Goal: Task Accomplishment & Management: Use online tool/utility

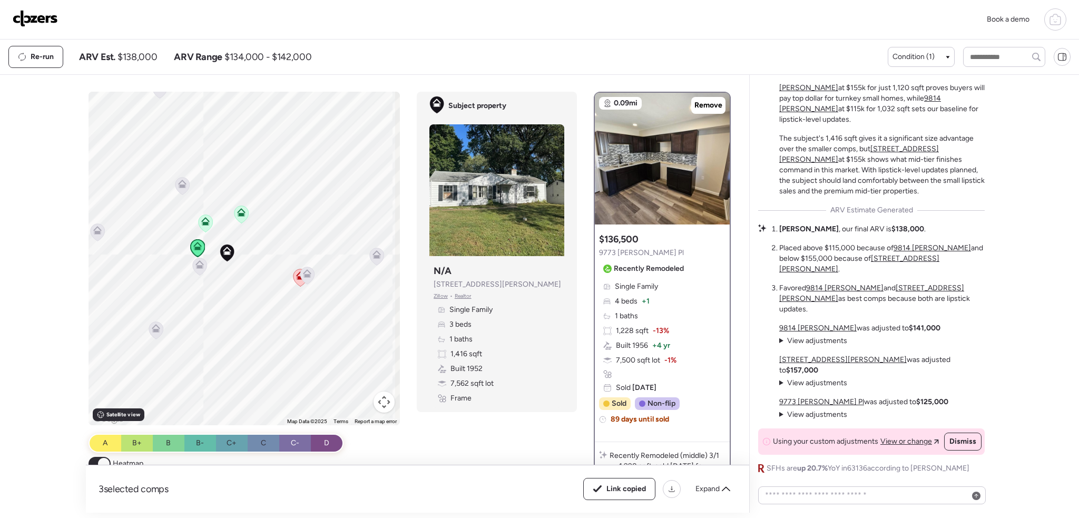
scroll to position [-12, 0]
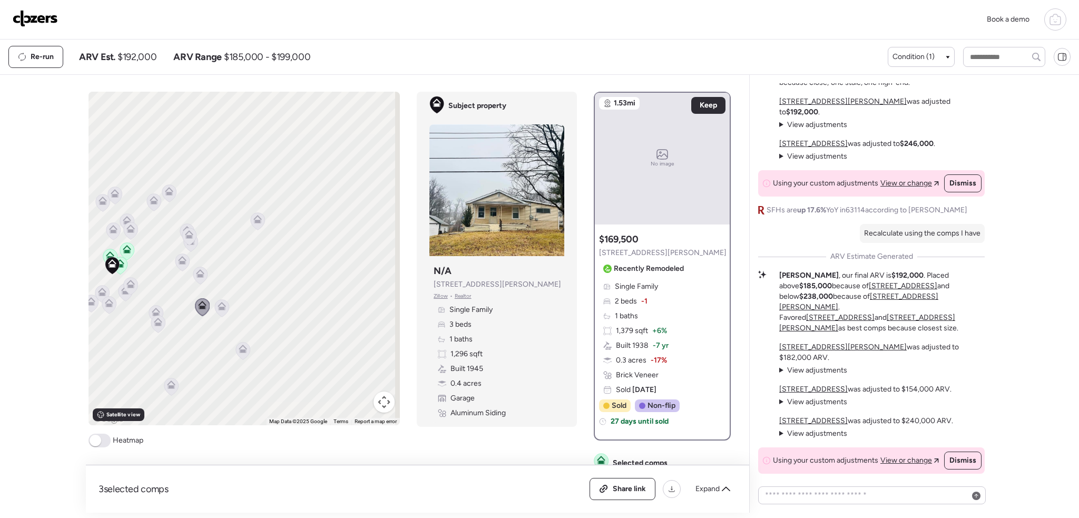
click at [44, 26] on img at bounding box center [35, 18] width 45 height 17
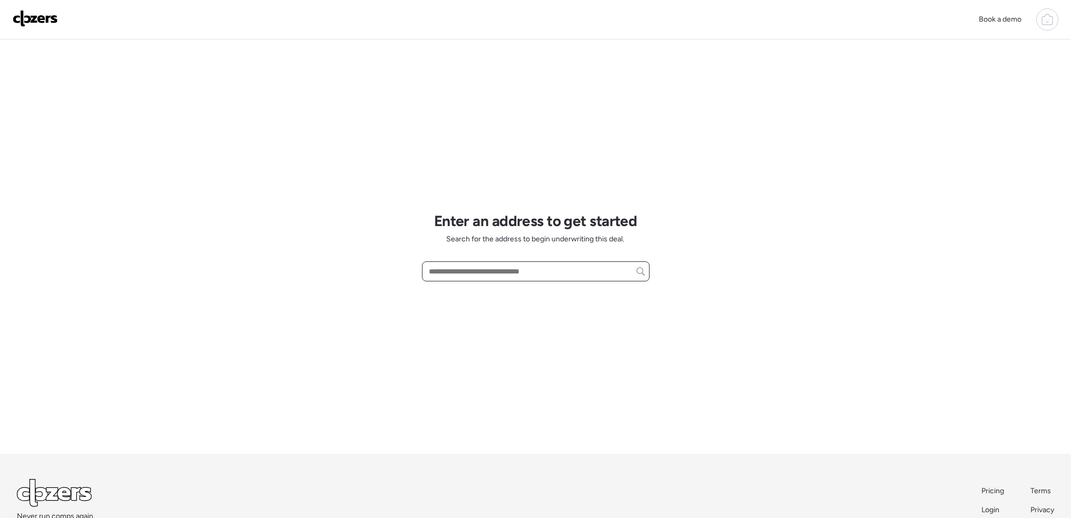
click at [441, 269] on input "text" at bounding box center [536, 271] width 218 height 15
paste input "**********"
click at [464, 276] on input "**********" at bounding box center [536, 271] width 218 height 15
click at [465, 287] on span "[STREET_ADDRESS][PERSON_NAME]" at bounding box center [490, 291] width 128 height 11
type input "**********"
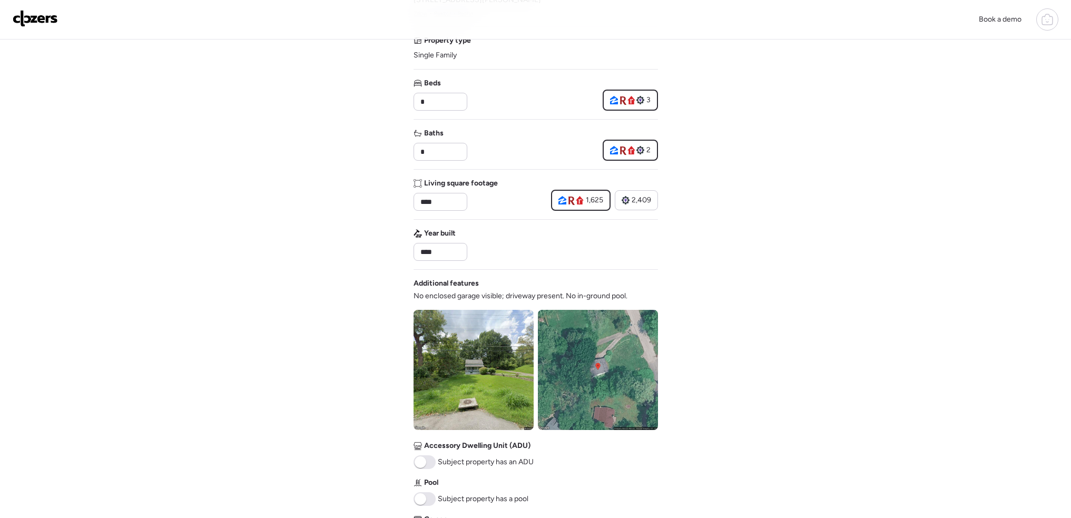
scroll to position [211, 0]
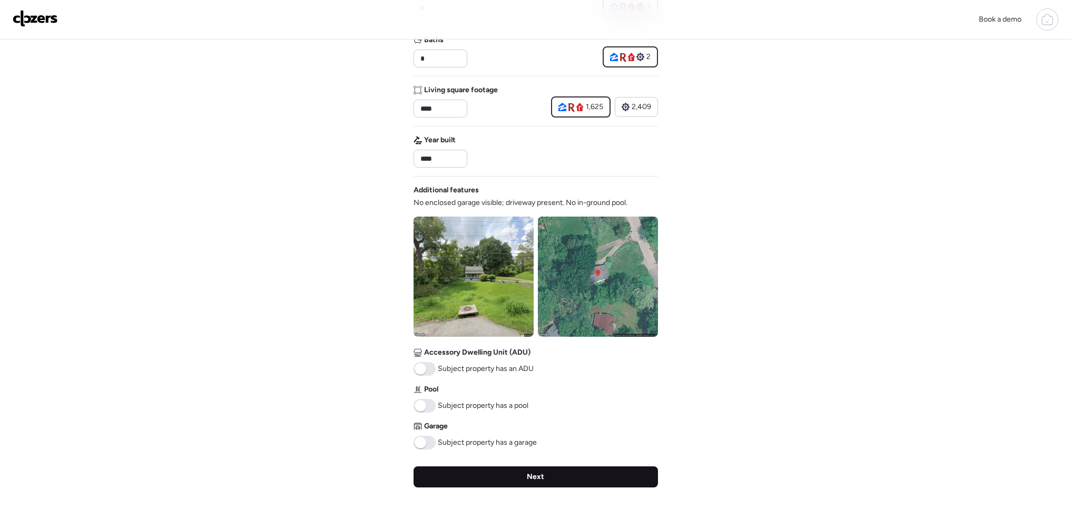
click at [523, 482] on div "Next" at bounding box center [536, 476] width 244 height 21
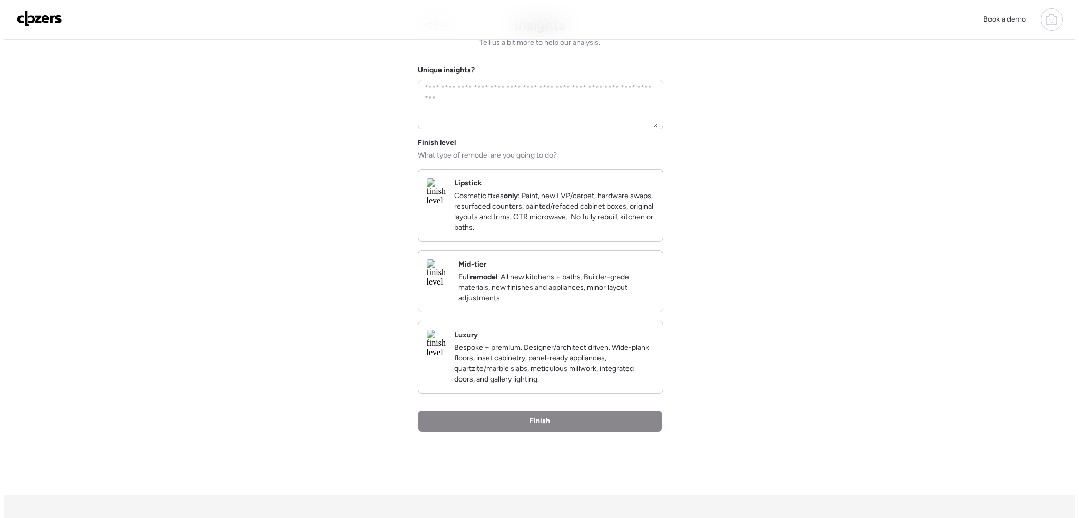
scroll to position [0, 0]
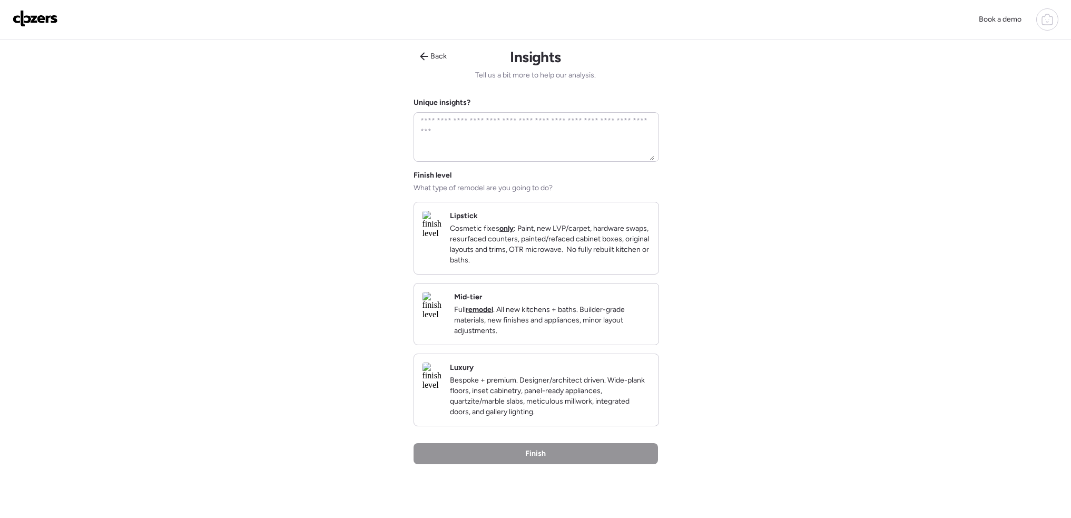
click at [577, 250] on p "Cosmetic fixes only : Paint, new LVP/carpet, hardware swaps, resurfaced counter…" at bounding box center [550, 244] width 200 height 42
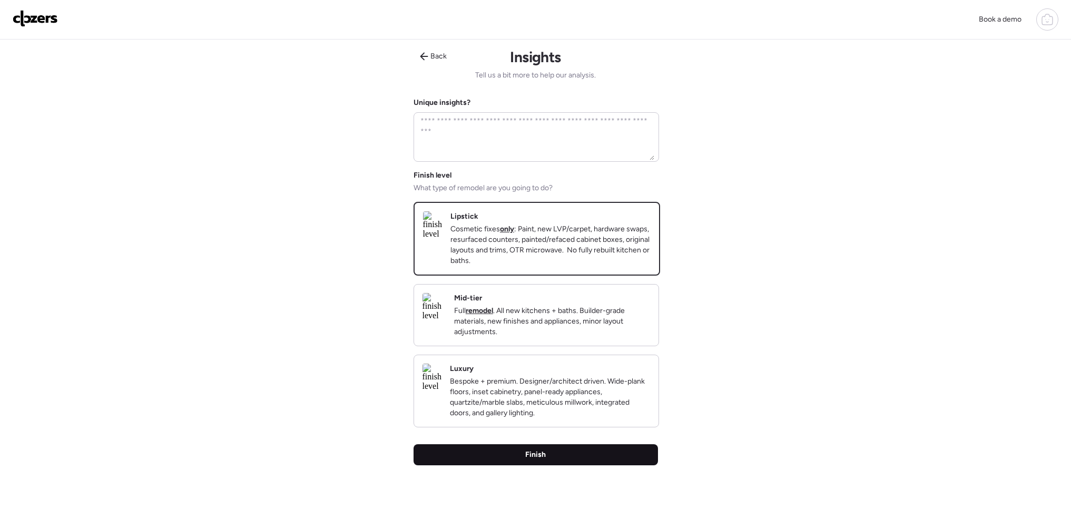
click at [557, 465] on div "Finish" at bounding box center [536, 454] width 244 height 21
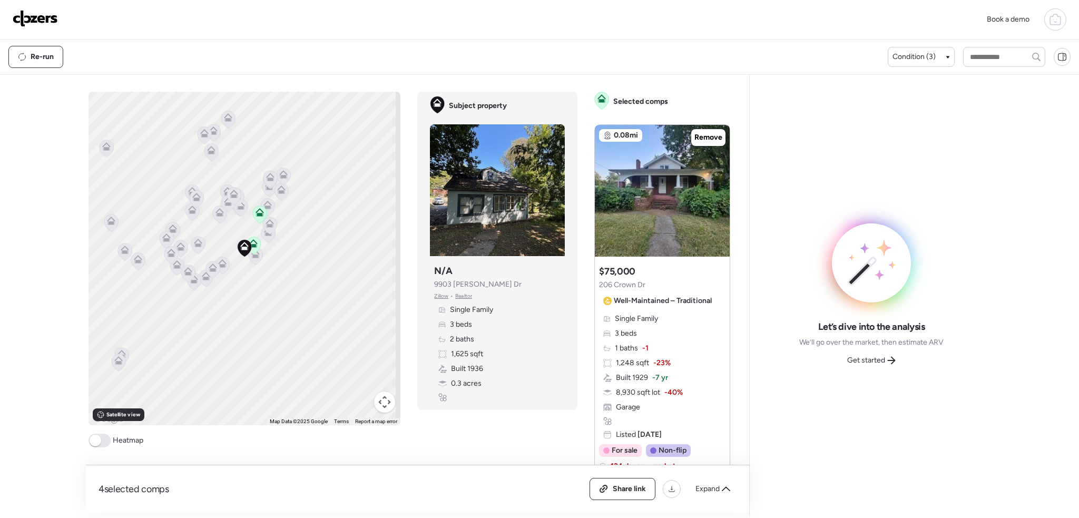
click at [97, 444] on span at bounding box center [96, 441] width 12 height 12
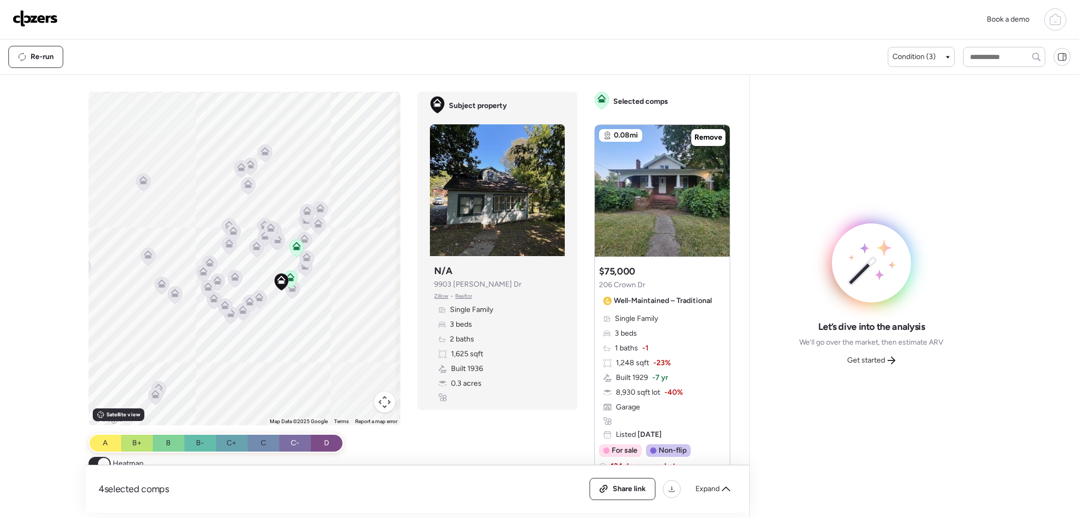
drag, startPoint x: 241, startPoint y: 268, endPoint x: 259, endPoint y: 289, distance: 26.9
click at [259, 289] on div "To activate drag with keyboard, press Alt + Enter. Once in keyboard drag state,…" at bounding box center [245, 259] width 312 height 334
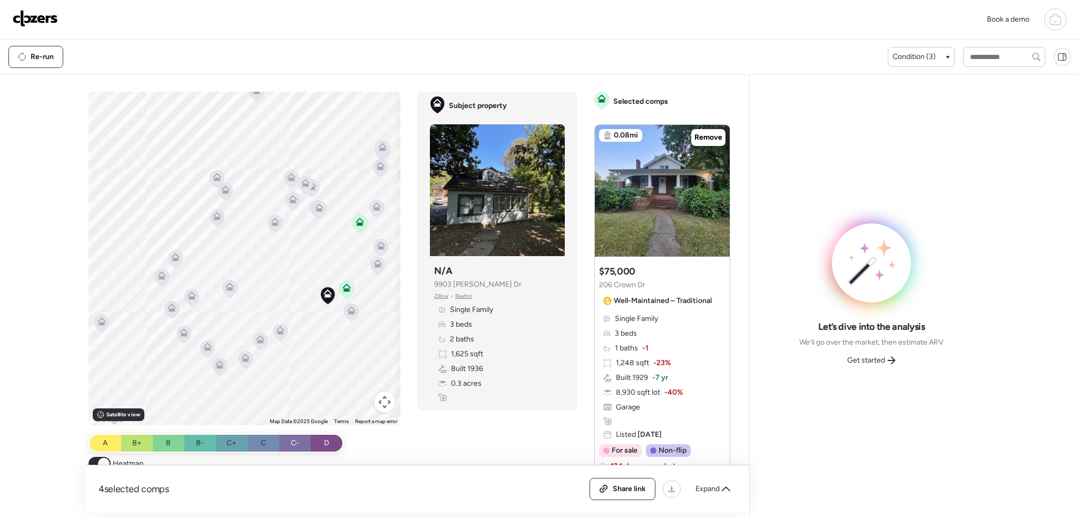
drag, startPoint x: 267, startPoint y: 300, endPoint x: 296, endPoint y: 310, distance: 30.7
click at [296, 310] on div "To activate drag with keyboard, press Alt + Enter. Once in keyboard drag state,…" at bounding box center [245, 259] width 312 height 334
click at [915, 51] on div "Condition (3)" at bounding box center [921, 57] width 67 height 20
click at [938, 55] on div "Condition (3)" at bounding box center [921, 57] width 57 height 11
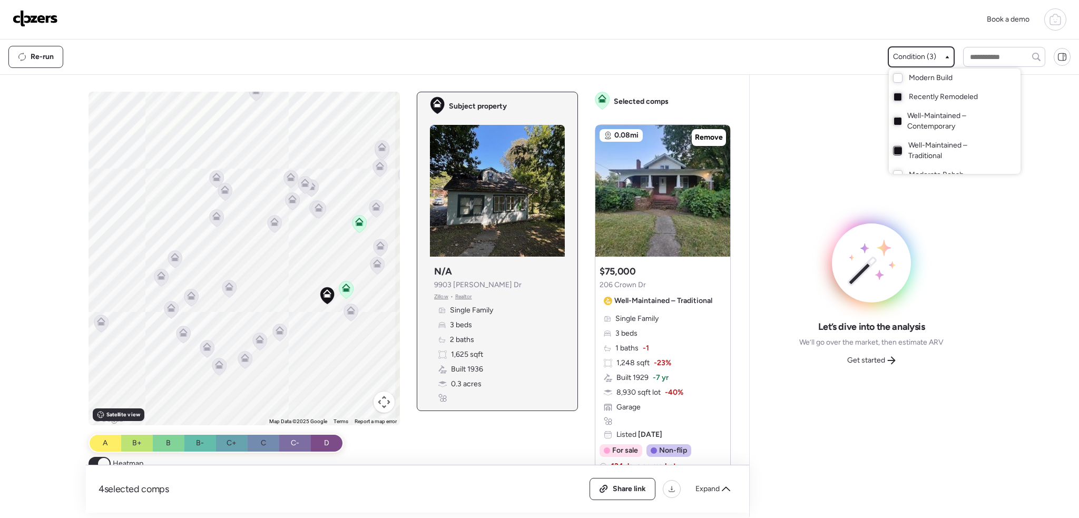
click at [894, 152] on div at bounding box center [897, 150] width 7 height 7
click at [894, 120] on div at bounding box center [897, 121] width 7 height 7
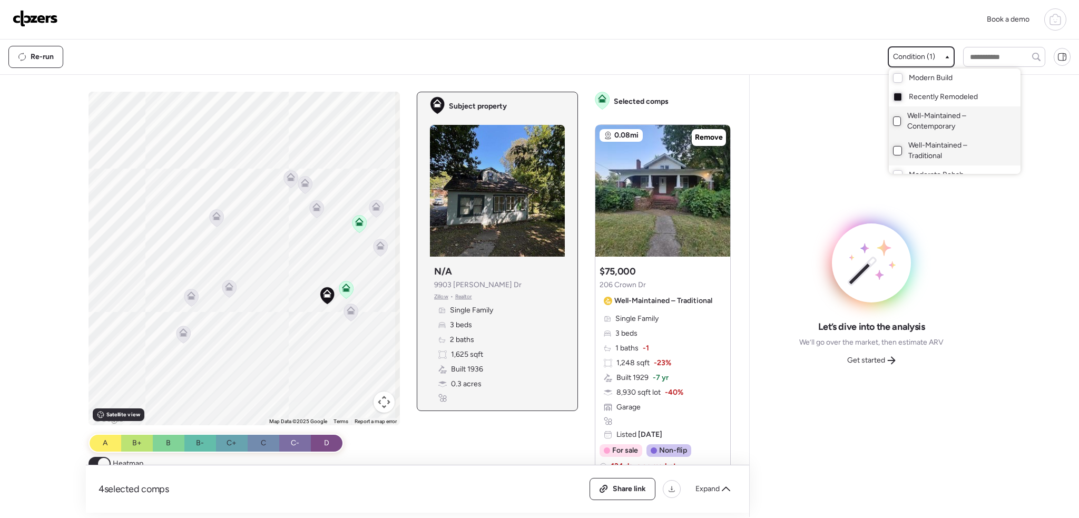
click at [808, 58] on div at bounding box center [539, 229] width 1079 height 518
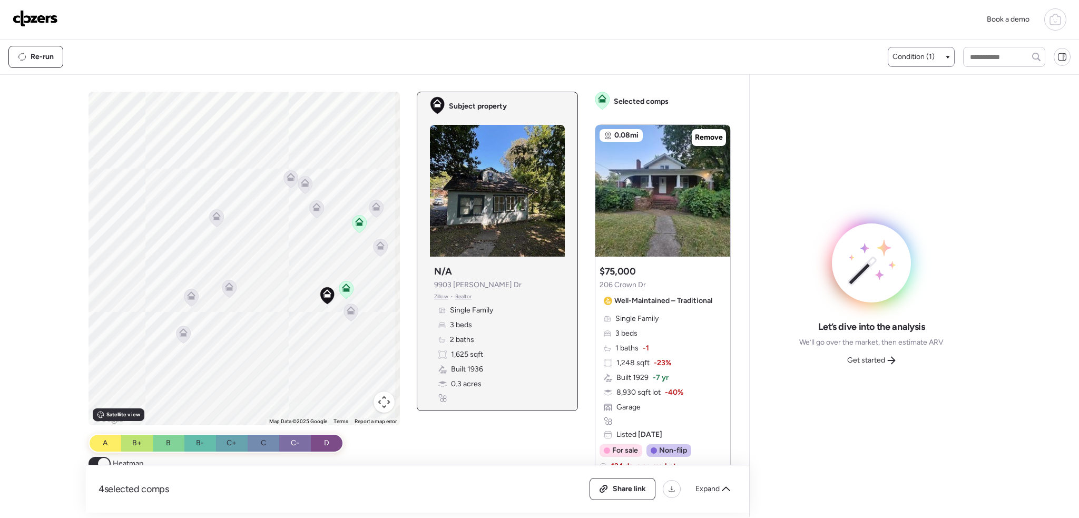
click at [348, 313] on icon at bounding box center [351, 312] width 7 height 3
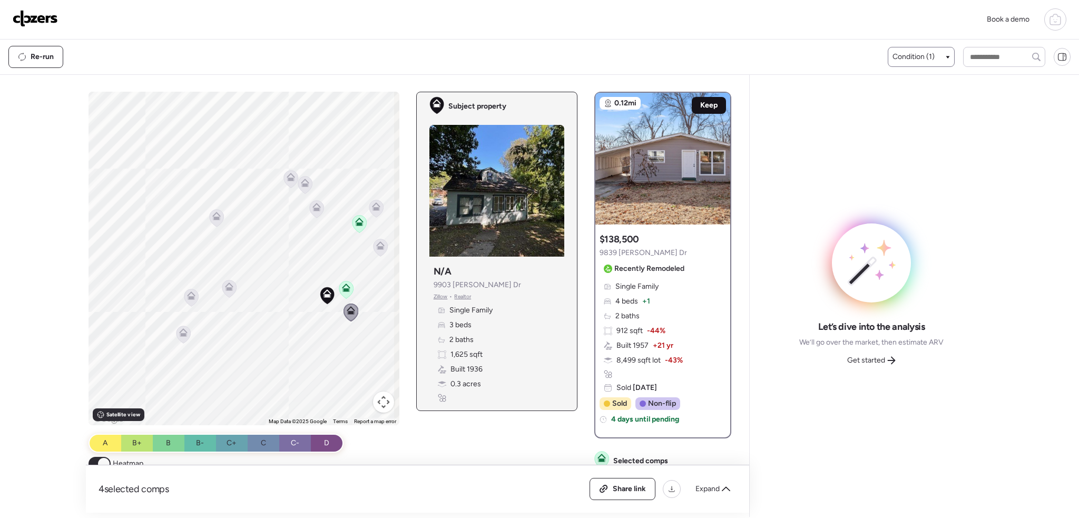
click at [705, 101] on span "Keep" at bounding box center [708, 105] width 17 height 11
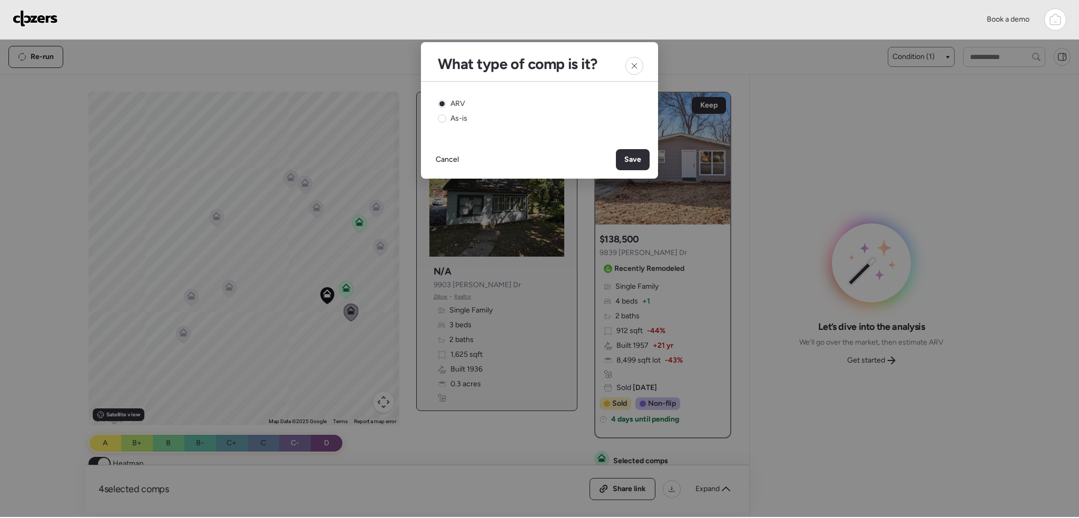
click at [625, 157] on span "Save" at bounding box center [632, 159] width 17 height 11
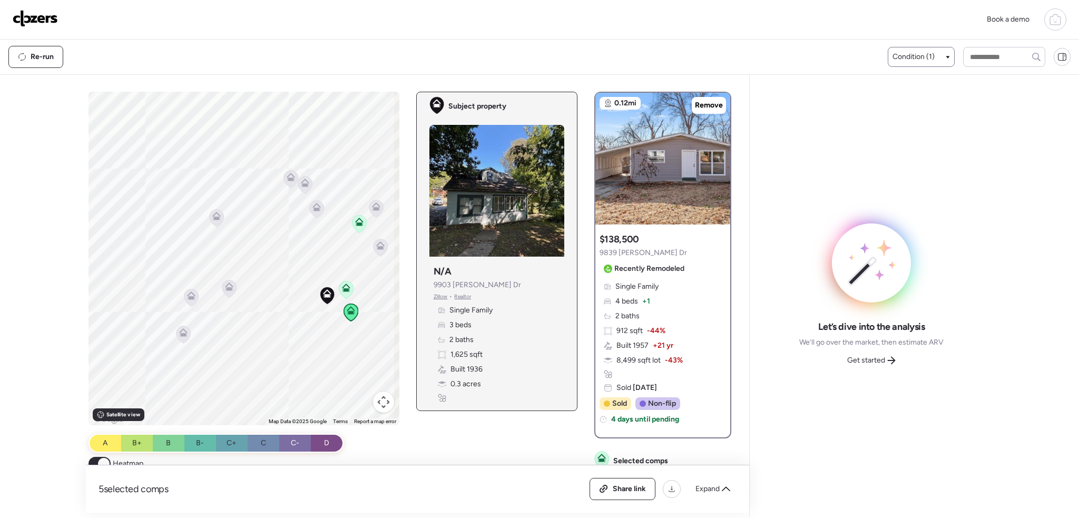
click at [325, 292] on icon at bounding box center [327, 293] width 8 height 8
click at [343, 289] on icon at bounding box center [346, 289] width 7 height 3
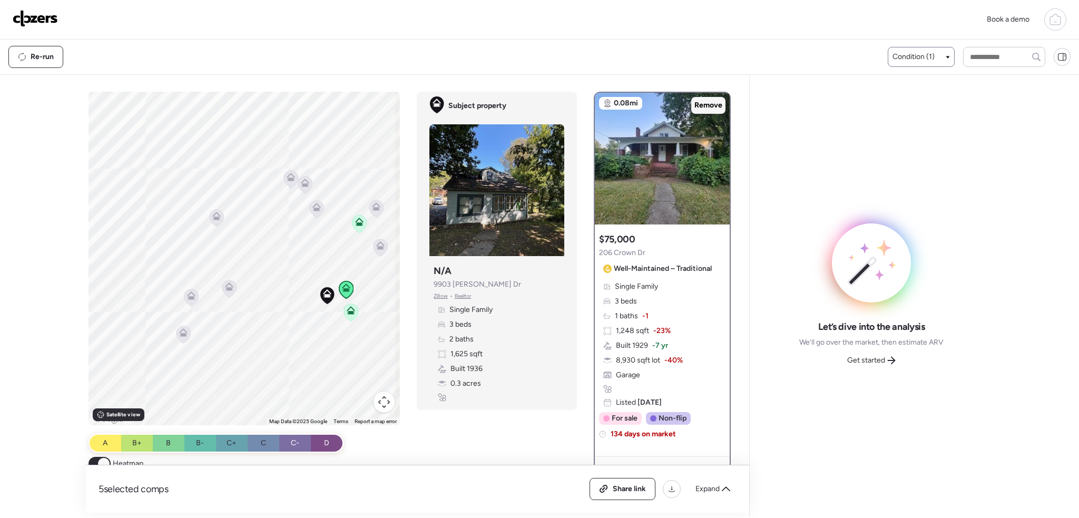
click at [705, 105] on span "Remove" at bounding box center [709, 105] width 28 height 11
click at [379, 242] on icon at bounding box center [380, 245] width 8 height 8
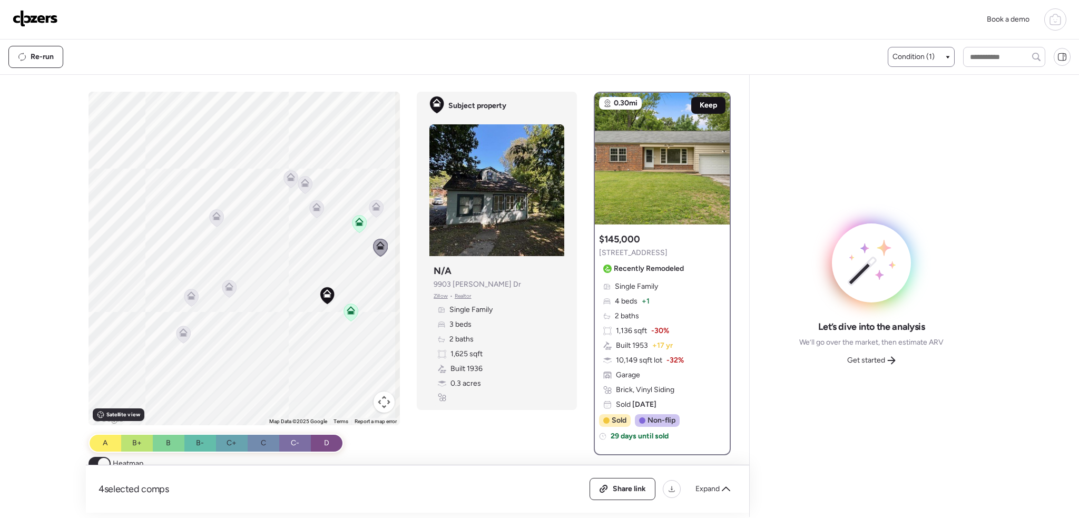
click at [700, 107] on span "Keep" at bounding box center [708, 105] width 17 height 11
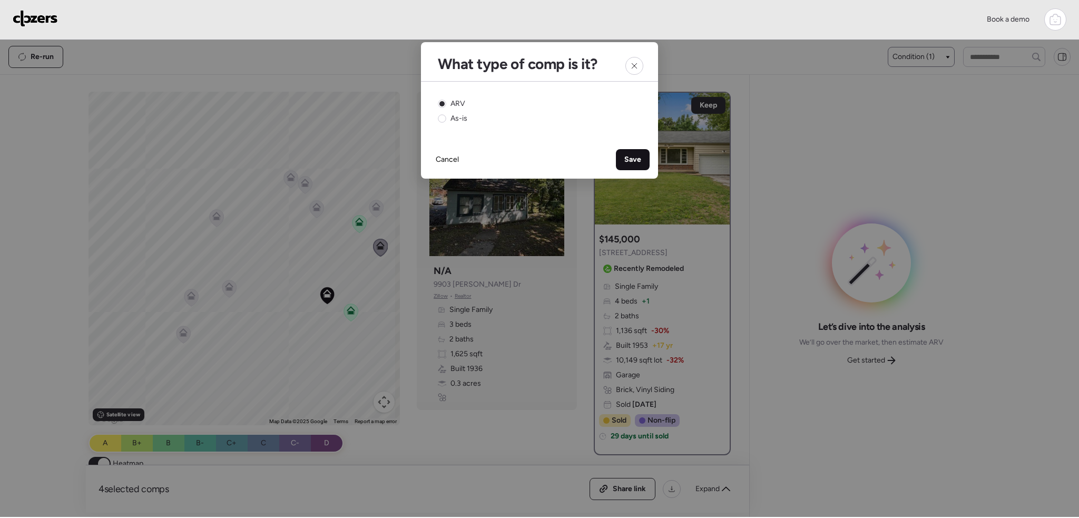
click at [635, 159] on span "Save" at bounding box center [632, 159] width 17 height 11
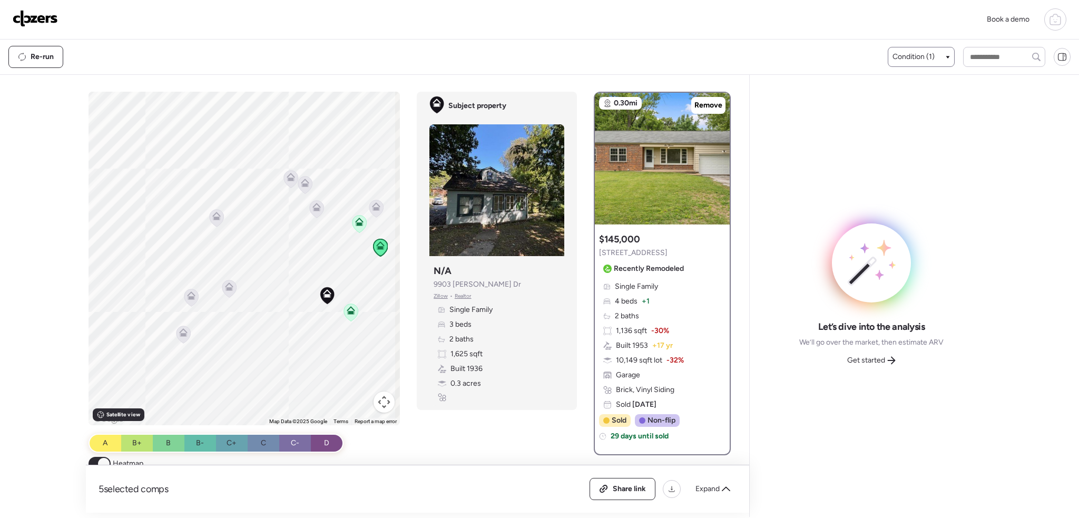
click at [228, 287] on icon at bounding box center [229, 286] width 8 height 8
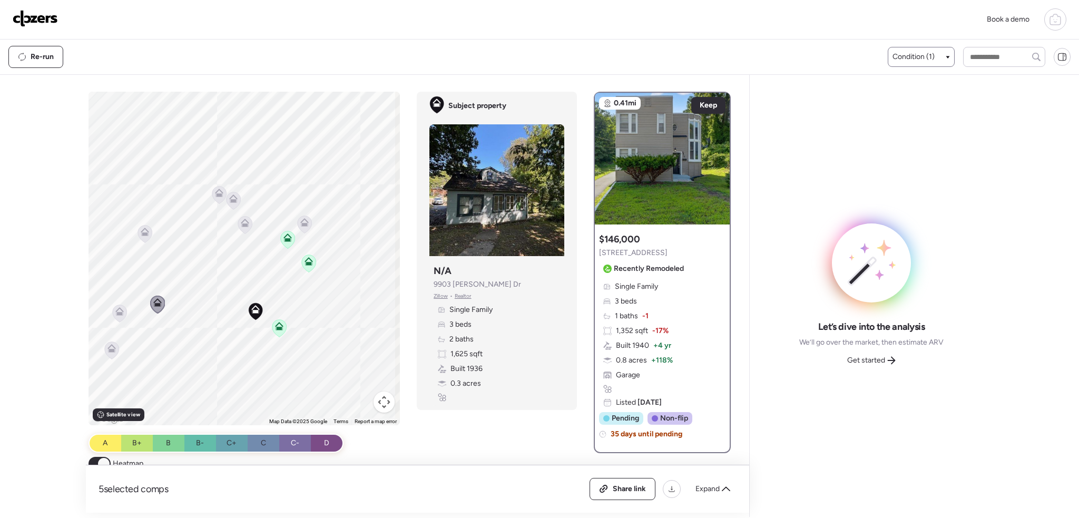
drag, startPoint x: 276, startPoint y: 344, endPoint x: 203, endPoint y: 358, distance: 74.1
click at [203, 358] on div "To activate drag with keyboard, press Alt + Enter. Once in keyboard drag state,…" at bounding box center [245, 259] width 312 height 334
click at [285, 245] on icon at bounding box center [288, 239] width 14 height 17
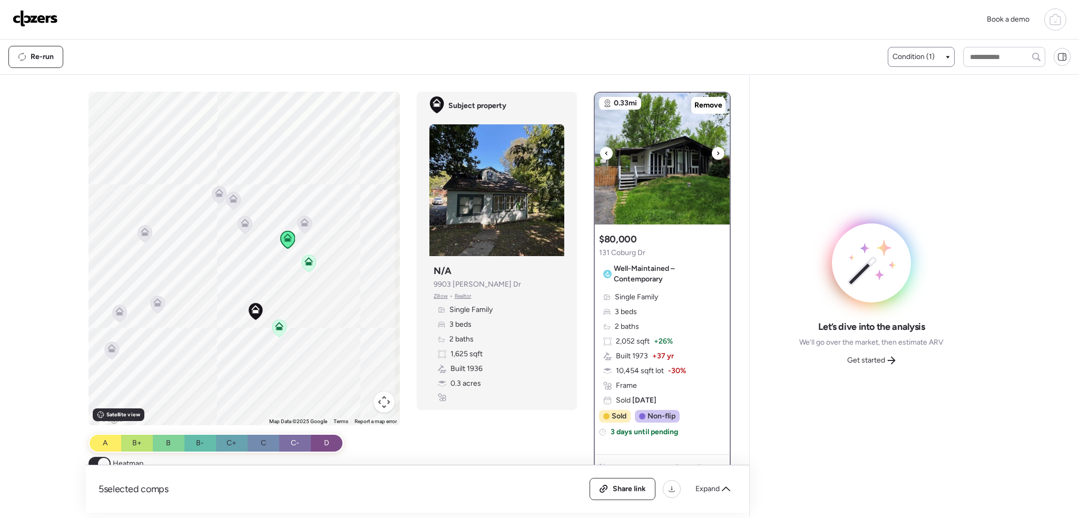
click at [716, 150] on icon at bounding box center [718, 153] width 4 height 13
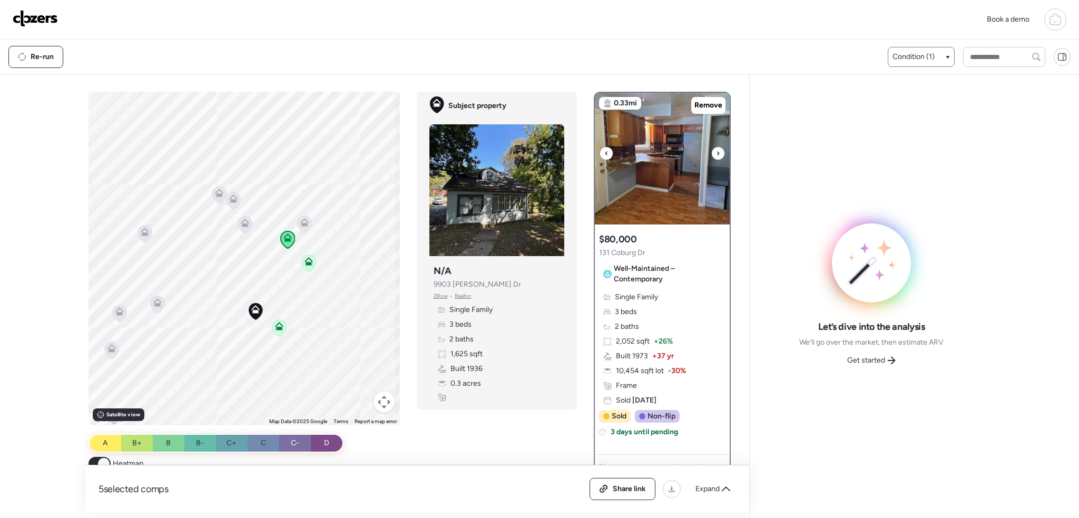
click at [716, 154] on icon at bounding box center [718, 153] width 4 height 13
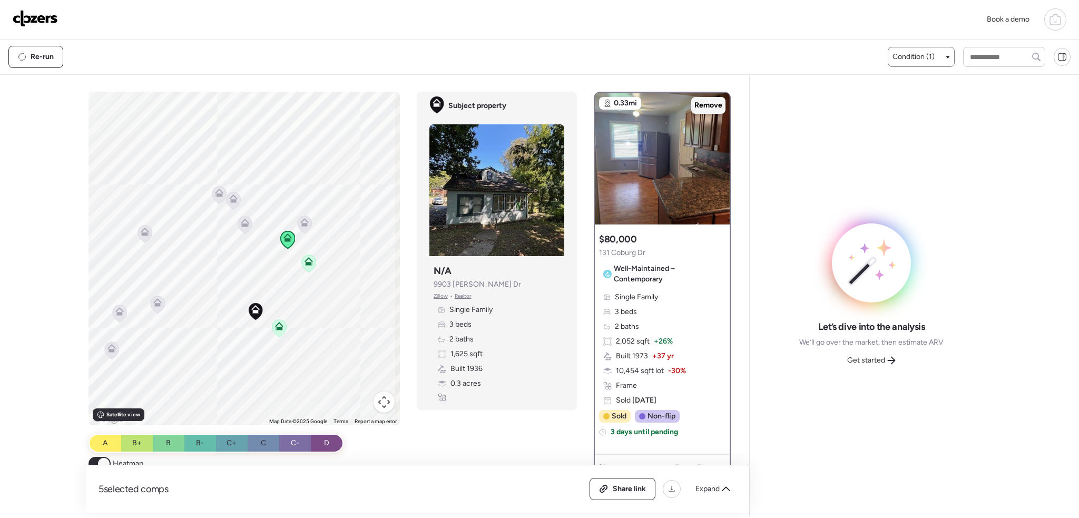
click at [698, 106] on span "Remove" at bounding box center [709, 105] width 28 height 11
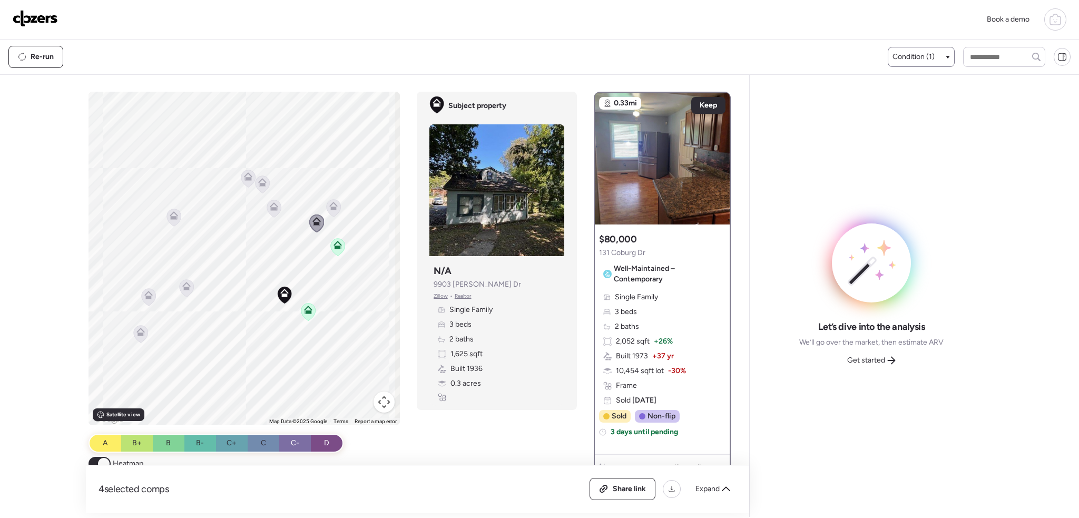
drag, startPoint x: 234, startPoint y: 273, endPoint x: 254, endPoint y: 265, distance: 21.5
click at [254, 265] on div "To activate drag with keyboard, press Alt + Enter. Once in keyboard drag state,…" at bounding box center [245, 259] width 312 height 334
click at [317, 218] on icon at bounding box center [320, 217] width 8 height 8
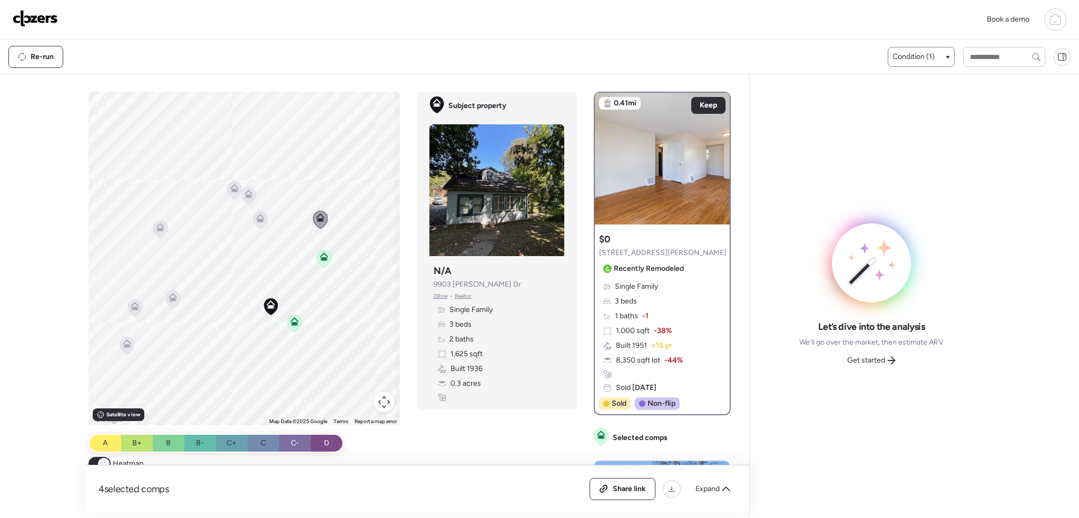
click at [264, 220] on icon at bounding box center [260, 219] width 14 height 17
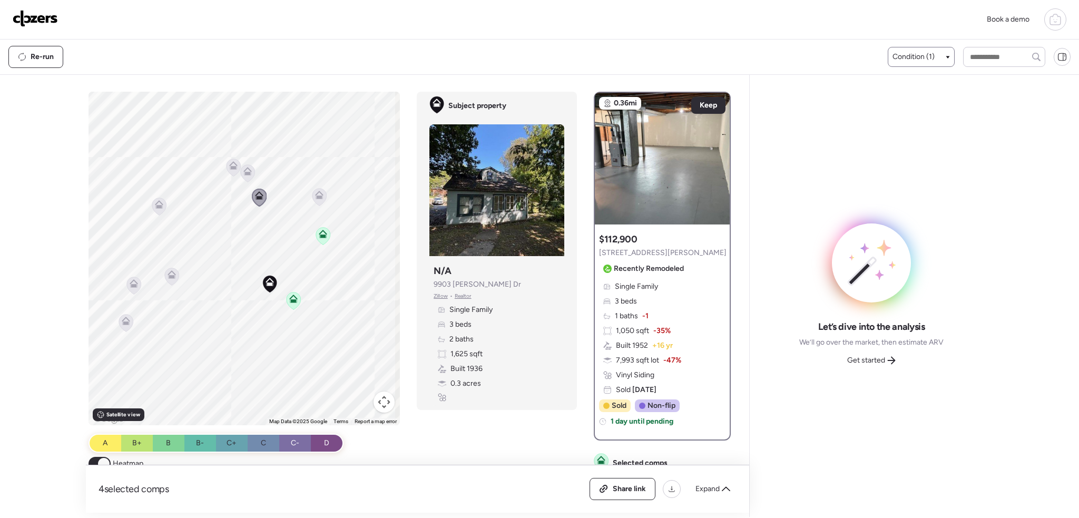
drag, startPoint x: 255, startPoint y: 271, endPoint x: 253, endPoint y: 248, distance: 22.7
click at [253, 248] on div "To activate drag with keyboard, press Alt + Enter. Once in keyboard drag state,…" at bounding box center [245, 259] width 312 height 334
click at [173, 277] on icon at bounding box center [172, 274] width 8 height 8
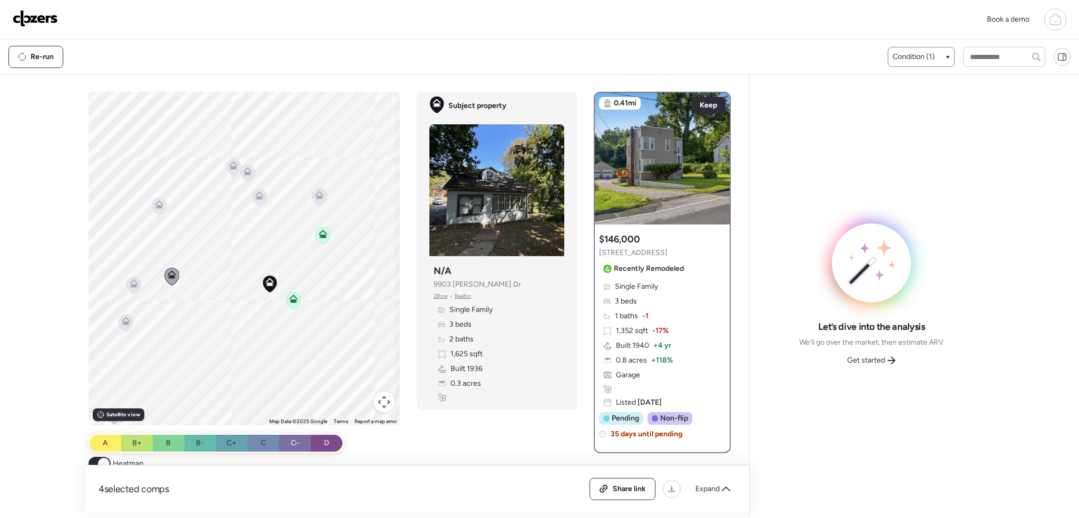
click at [295, 299] on icon at bounding box center [294, 297] width 8 height 5
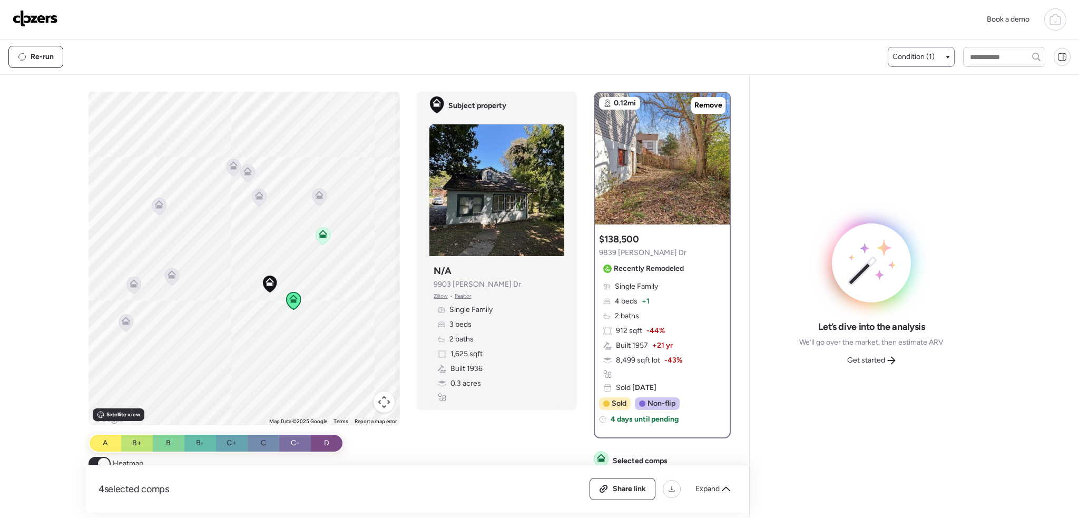
click at [320, 235] on icon at bounding box center [323, 235] width 7 height 3
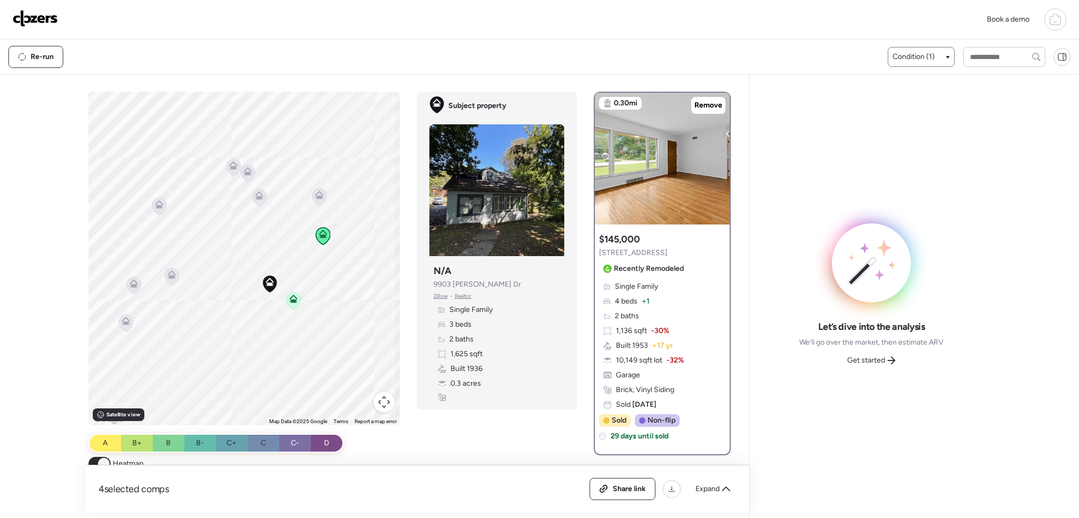
click at [165, 275] on icon at bounding box center [172, 276] width 14 height 17
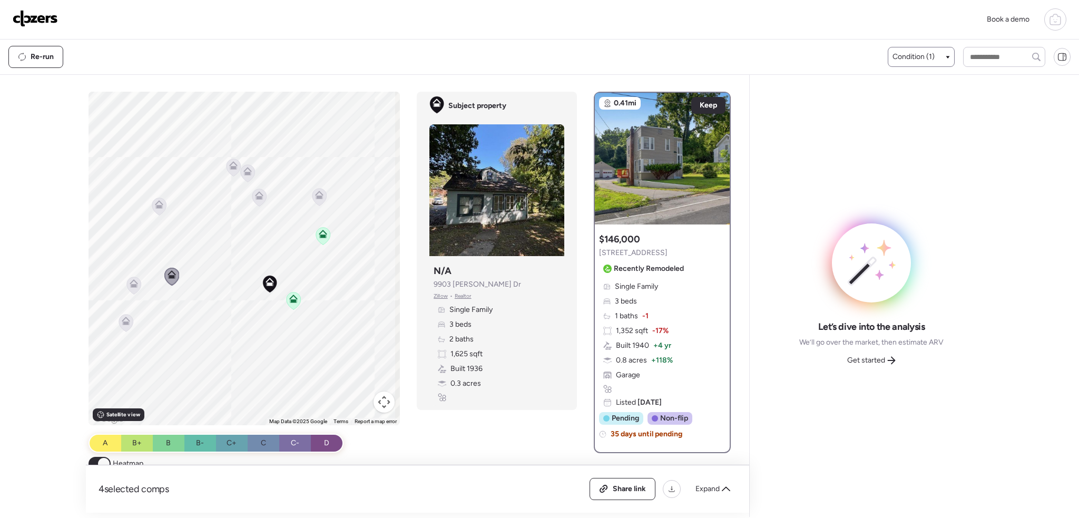
click at [260, 194] on icon at bounding box center [259, 195] width 8 height 8
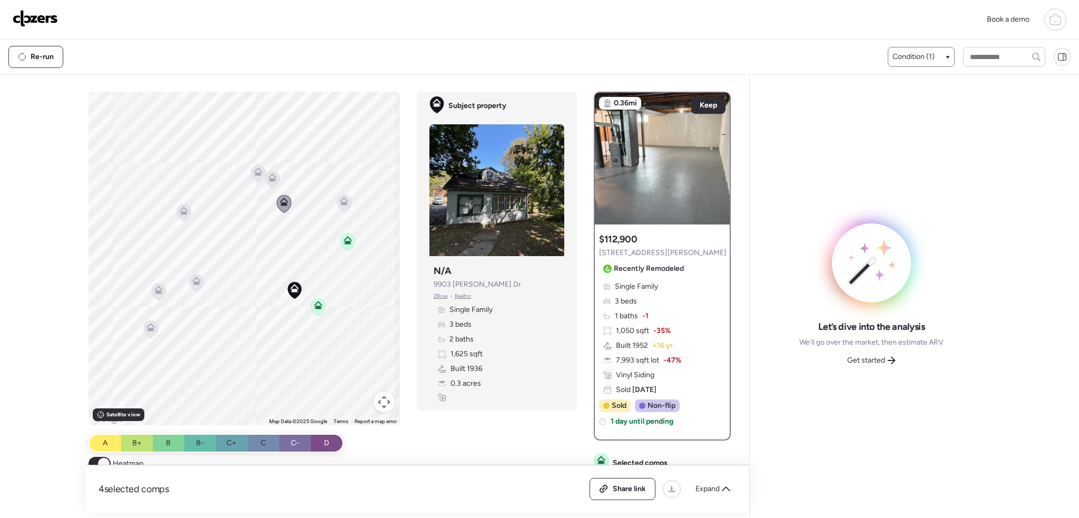
drag, startPoint x: 243, startPoint y: 325, endPoint x: 268, endPoint y: 332, distance: 25.3
click at [268, 332] on div "To activate drag with keyboard, press Alt + Enter. Once in keyboard drag state,…" at bounding box center [245, 259] width 312 height 334
click at [701, 110] on span "Keep" at bounding box center [708, 105] width 17 height 11
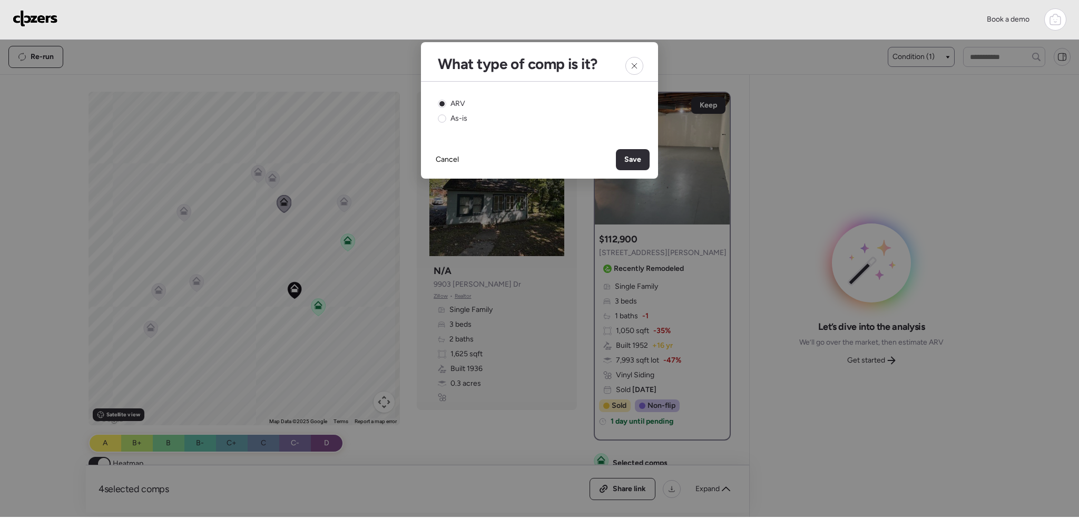
drag, startPoint x: 632, startPoint y: 154, endPoint x: 629, endPoint y: 160, distance: 6.4
click at [633, 154] on div "Save" at bounding box center [633, 159] width 34 height 21
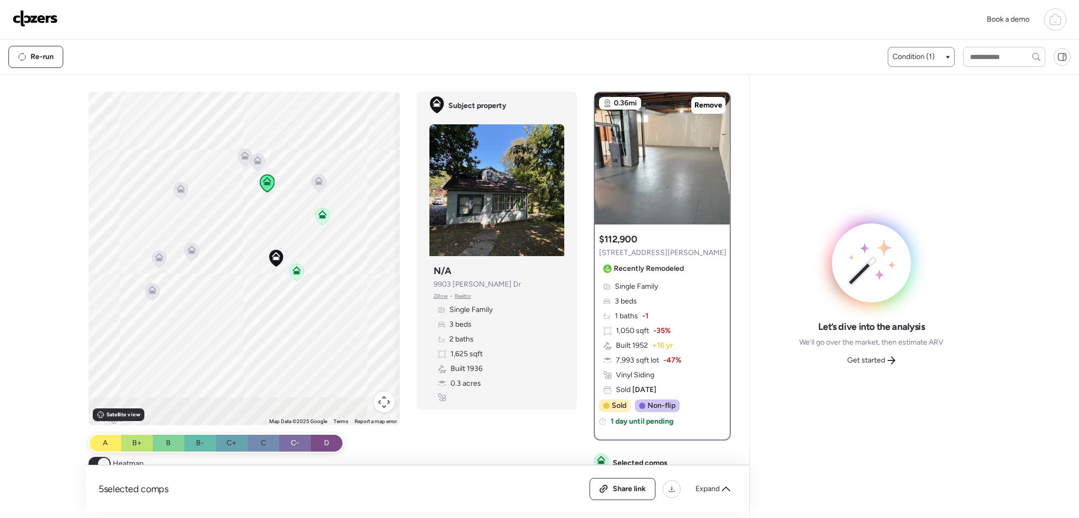
drag, startPoint x: 288, startPoint y: 329, endPoint x: 287, endPoint y: 322, distance: 6.4
click at [288, 325] on div "To activate drag with keyboard, press Alt + Enter. Once in keyboard drag state,…" at bounding box center [245, 259] width 312 height 334
drag, startPoint x: 310, startPoint y: 321, endPoint x: 331, endPoint y: 322, distance: 20.6
click at [331, 322] on div "To activate drag with keyboard, press Alt + Enter. Once in keyboard drag state,…" at bounding box center [245, 259] width 312 height 334
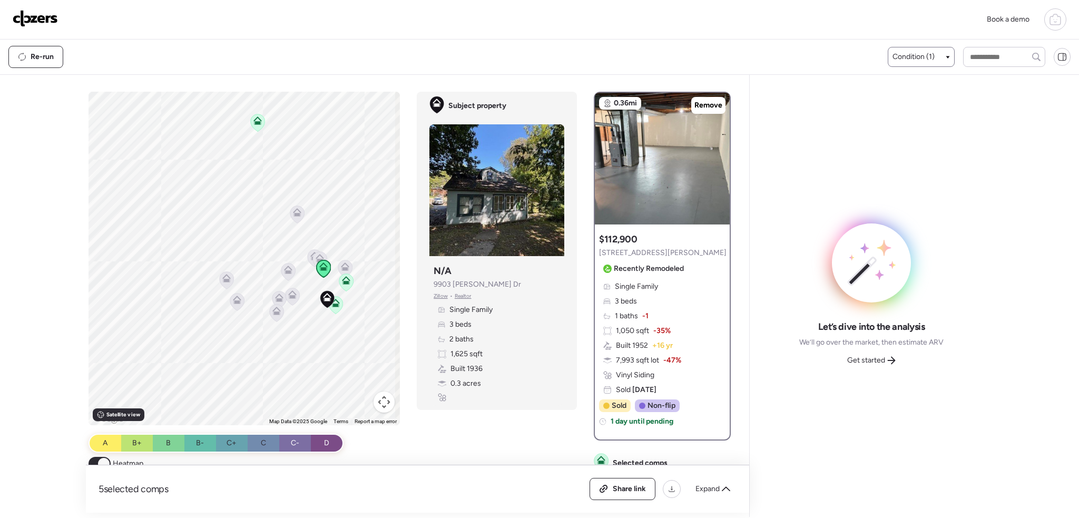
drag, startPoint x: 287, startPoint y: 345, endPoint x: 276, endPoint y: 144, distance: 201.1
click at [287, 343] on div "To activate drag with keyboard, press Alt + Enter. Once in keyboard drag state,…" at bounding box center [245, 259] width 312 height 334
click at [253, 115] on icon at bounding box center [257, 118] width 8 height 8
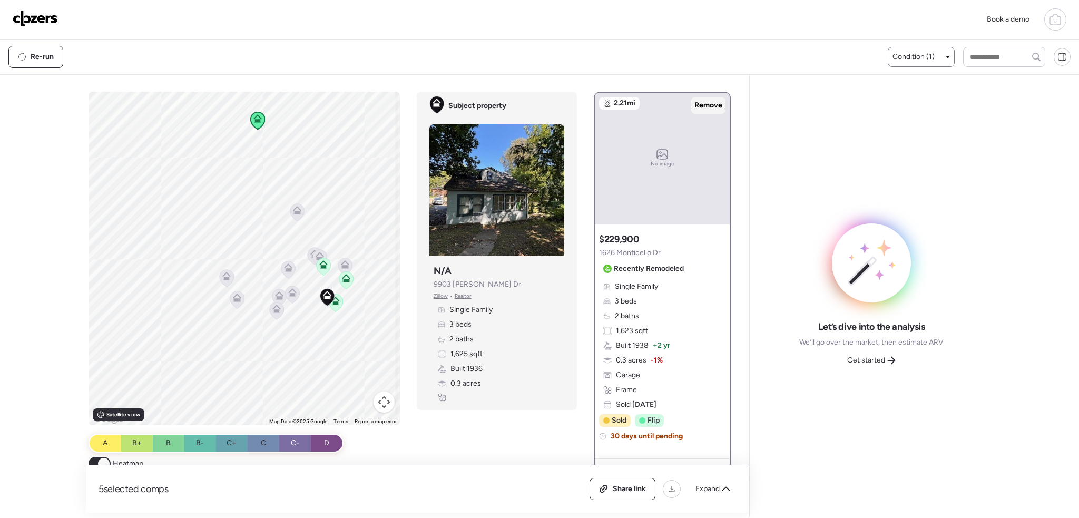
click at [703, 106] on span "Remove" at bounding box center [709, 105] width 28 height 11
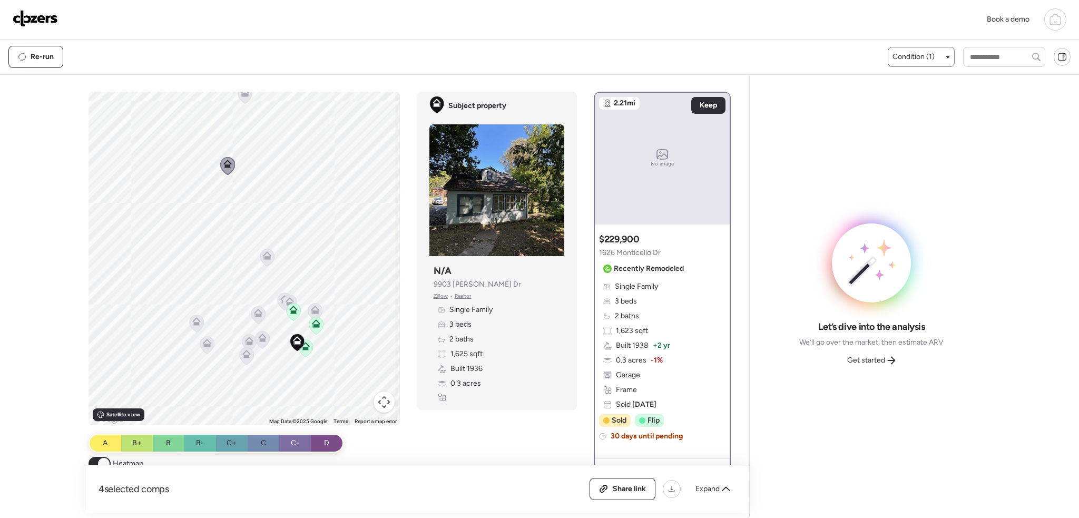
drag, startPoint x: 363, startPoint y: 201, endPoint x: 330, endPoint y: 256, distance: 63.8
click at [330, 256] on div "To activate drag with keyboard, press Alt + Enter. Once in keyboard drag state,…" at bounding box center [245, 259] width 312 height 334
drag, startPoint x: 313, startPoint y: 321, endPoint x: 324, endPoint y: 268, distance: 53.7
click at [324, 268] on div "To activate drag with keyboard, press Alt + Enter. Once in keyboard drag state,…" at bounding box center [245, 259] width 312 height 334
drag, startPoint x: 331, startPoint y: 298, endPoint x: 317, endPoint y: 302, distance: 14.3
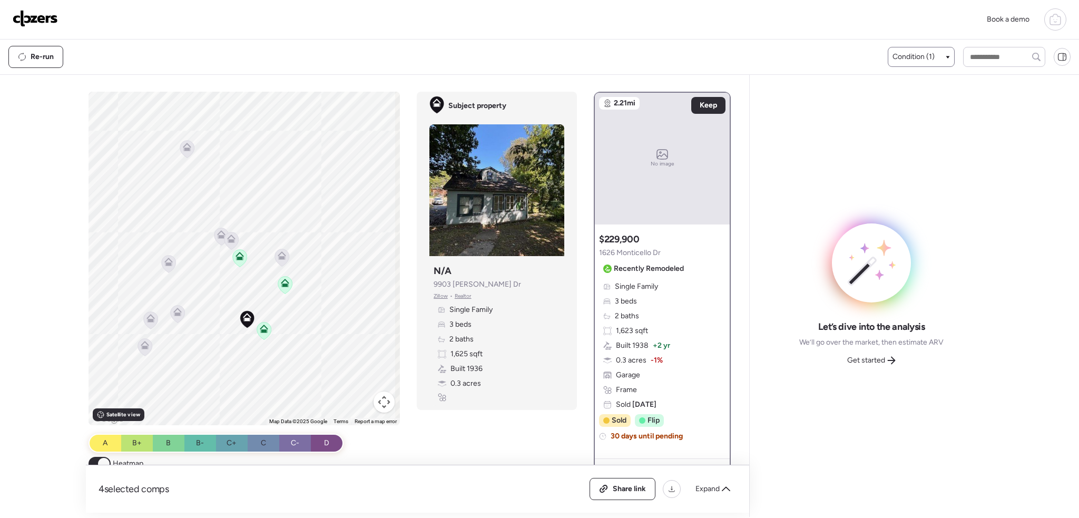
click at [394, 291] on div "To activate drag with keyboard, press Alt + Enter. Once in keyboard drag state,…" at bounding box center [245, 259] width 312 height 334
click at [717, 491] on span "Expand" at bounding box center [708, 489] width 24 height 11
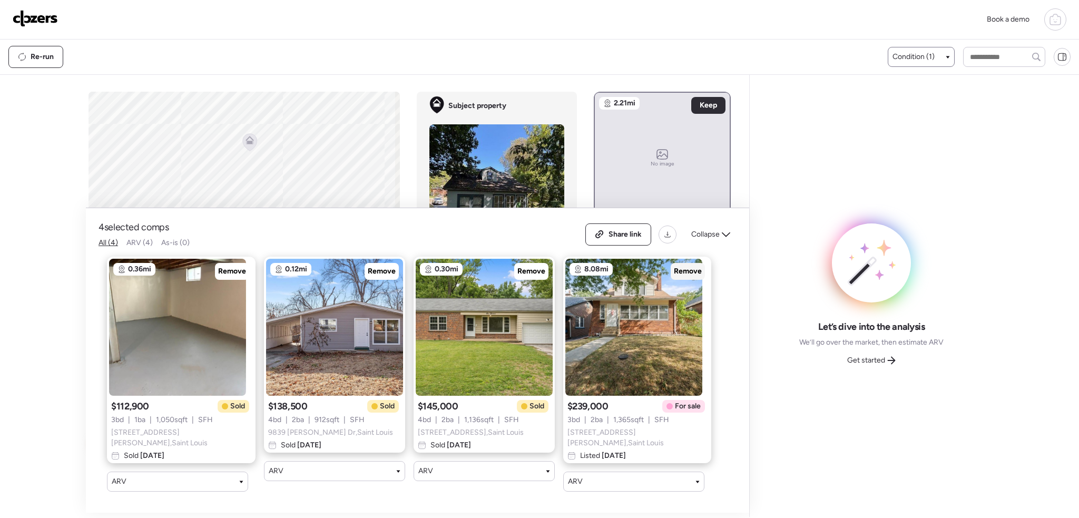
click at [674, 276] on span "Remove" at bounding box center [688, 271] width 28 height 11
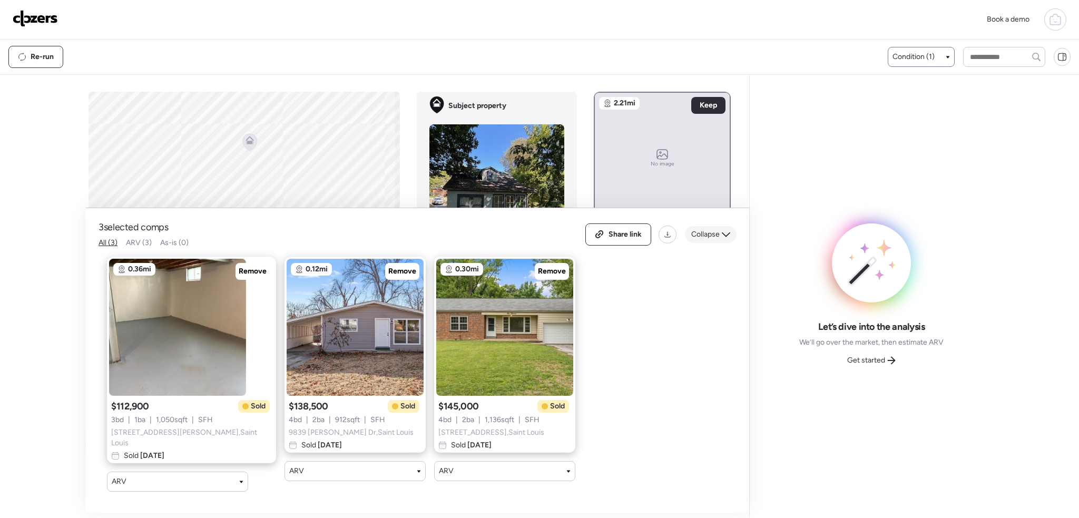
click at [714, 239] on span "Collapse" at bounding box center [705, 234] width 28 height 11
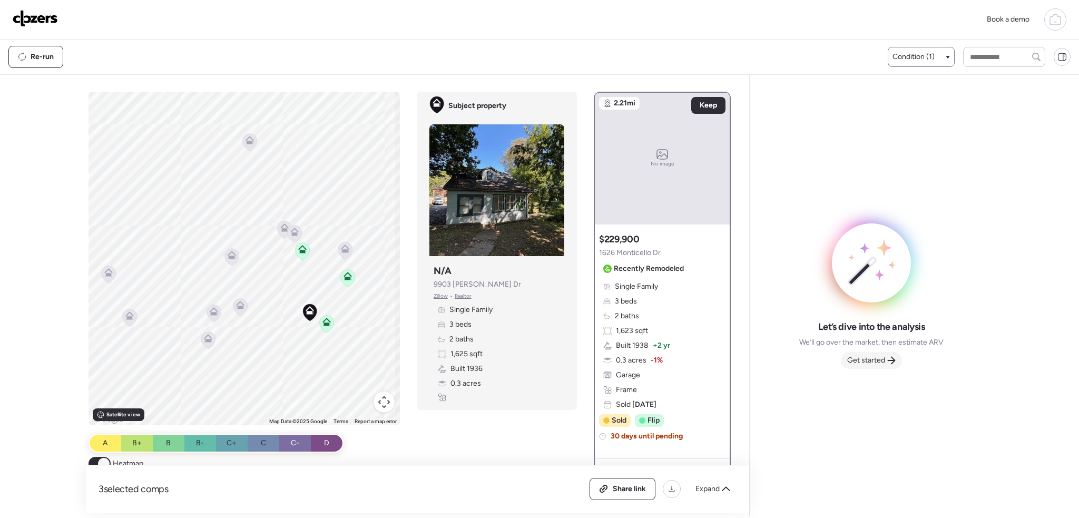
click at [866, 361] on span "Get started" at bounding box center [866, 360] width 38 height 11
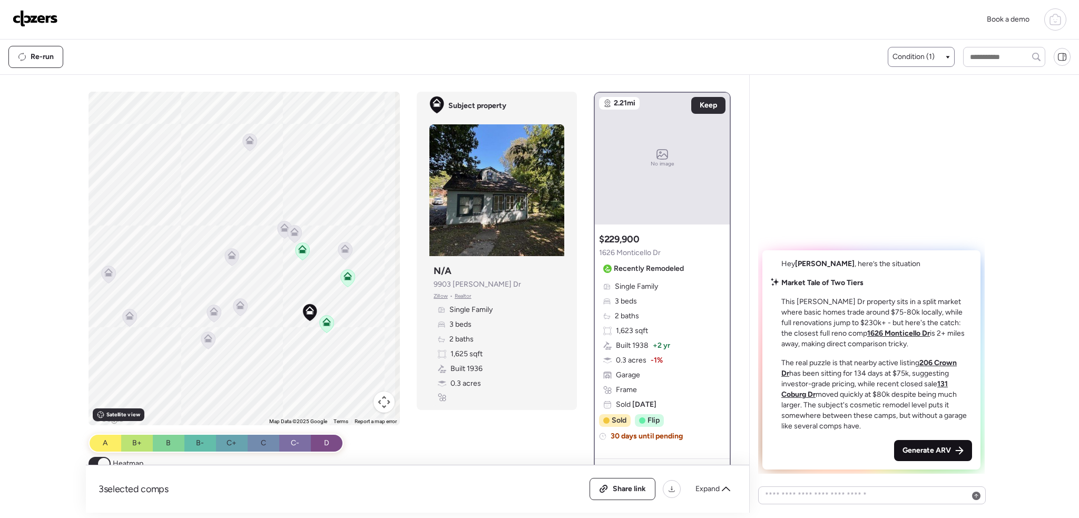
click at [923, 452] on span "Generate ARV" at bounding box center [927, 450] width 48 height 11
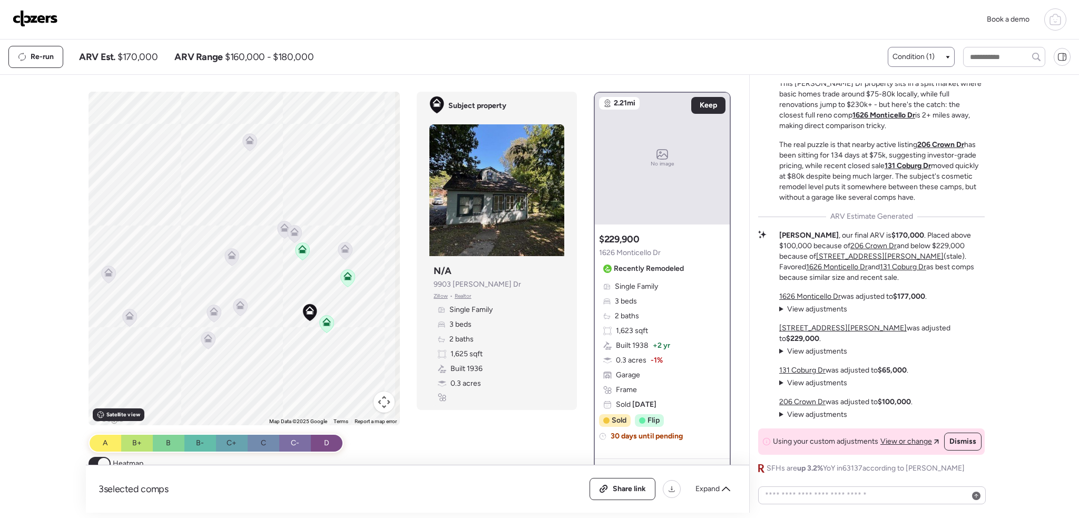
click at [329, 321] on icon at bounding box center [327, 323] width 14 height 17
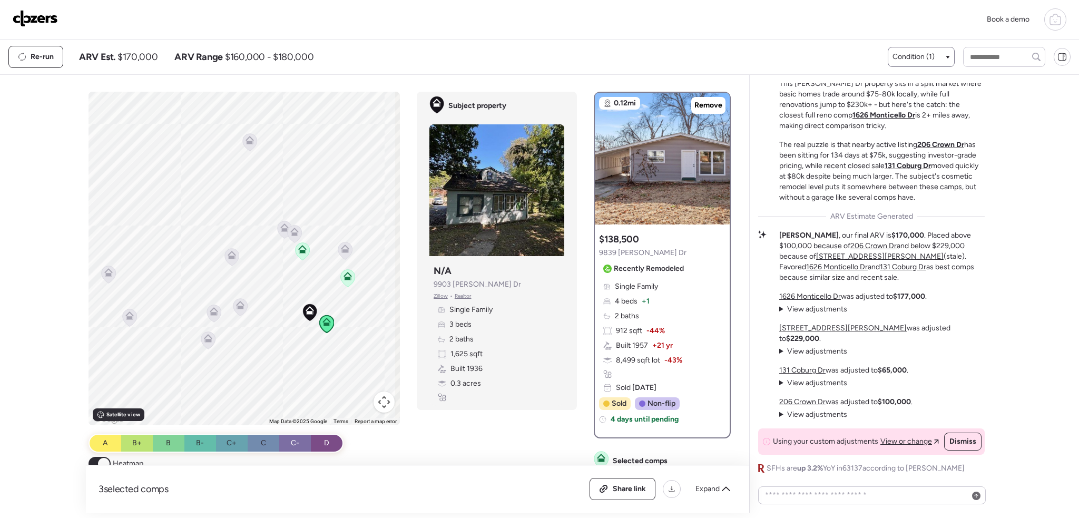
click at [344, 275] on icon at bounding box center [348, 276] width 8 height 8
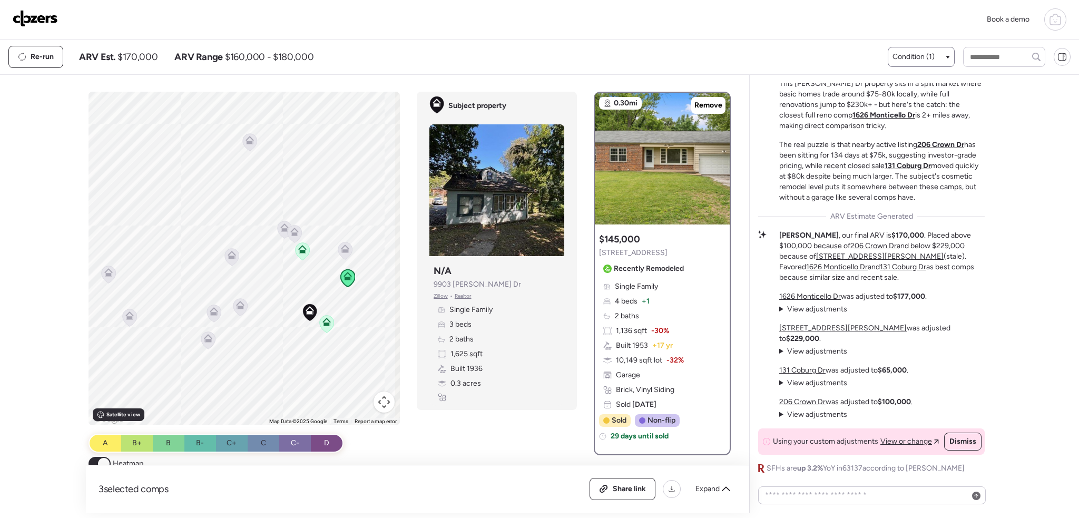
click at [298, 250] on icon at bounding box center [302, 249] width 8 height 8
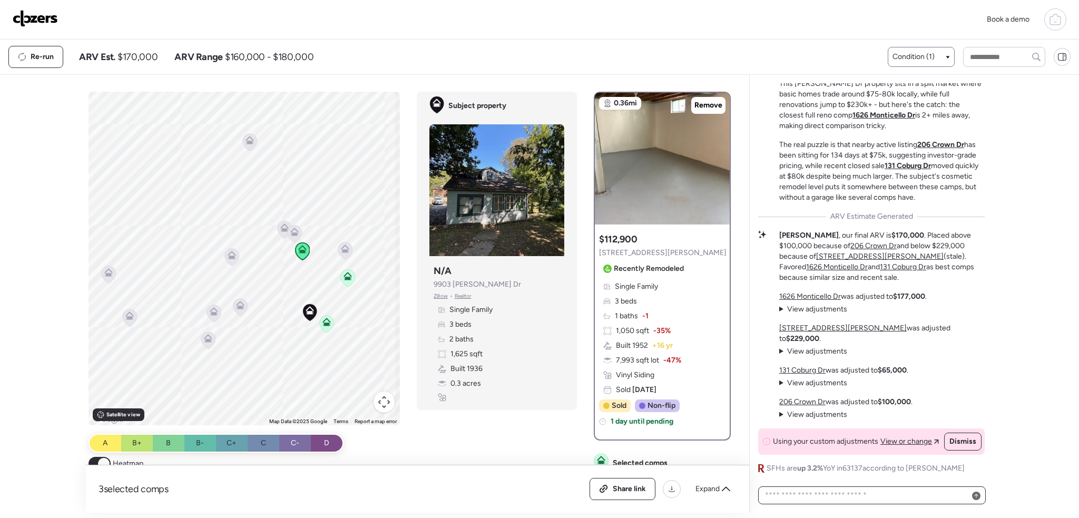
click at [827, 498] on textarea at bounding box center [872, 495] width 218 height 15
type textarea "**********"
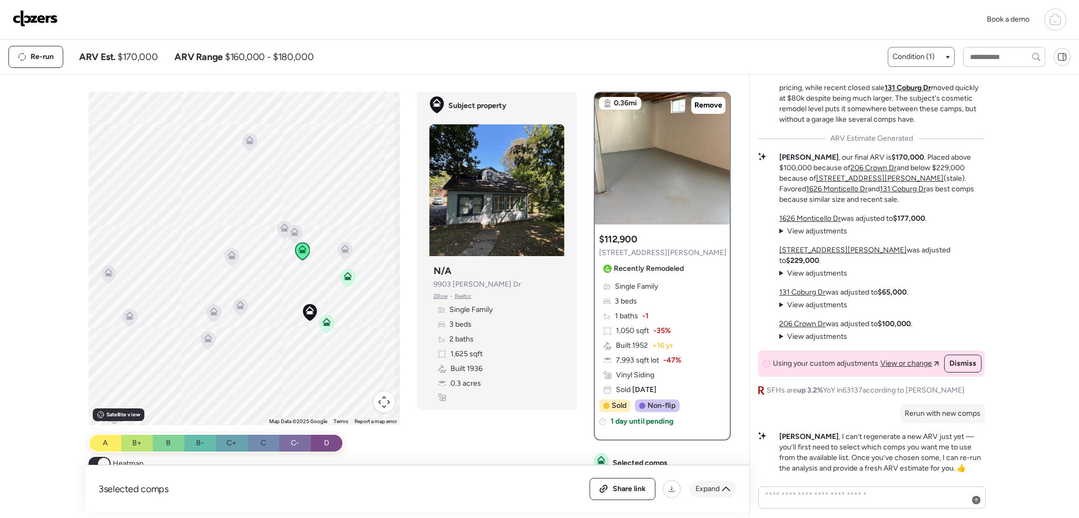
click at [707, 487] on span "Expand" at bounding box center [708, 489] width 24 height 11
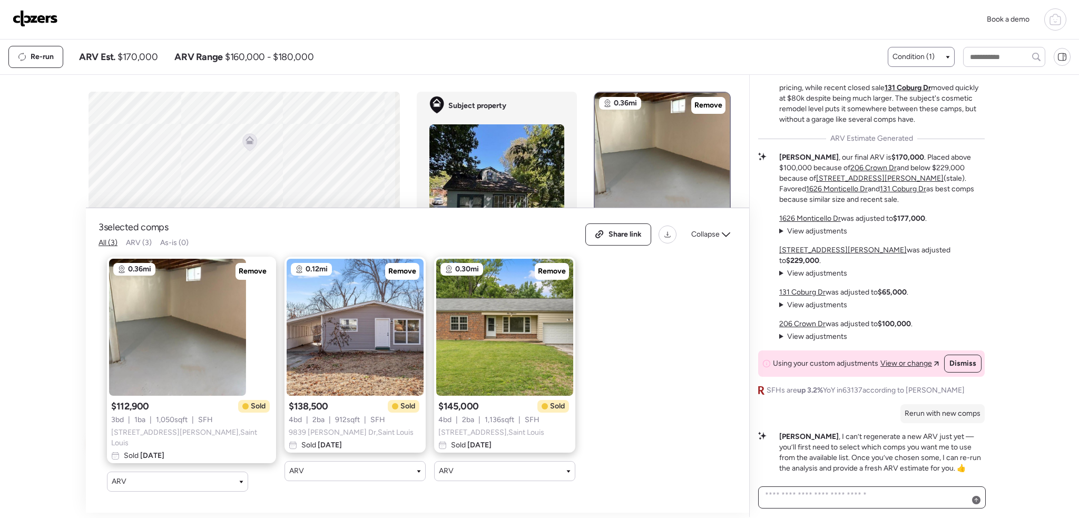
click at [897, 498] on textarea at bounding box center [872, 497] width 218 height 19
click at [726, 231] on div "Collapse" at bounding box center [711, 234] width 52 height 17
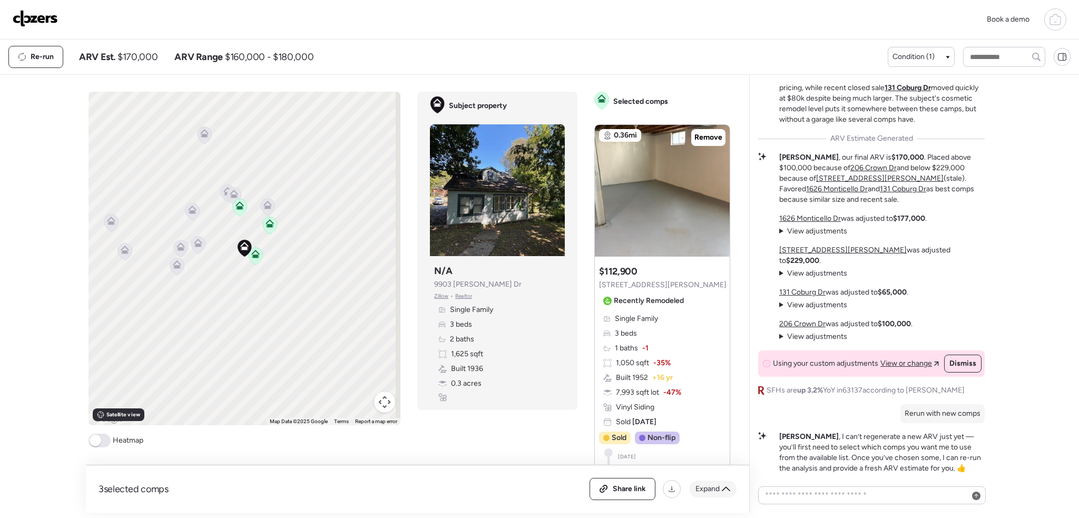
click at [715, 486] on span "Expand" at bounding box center [708, 489] width 24 height 11
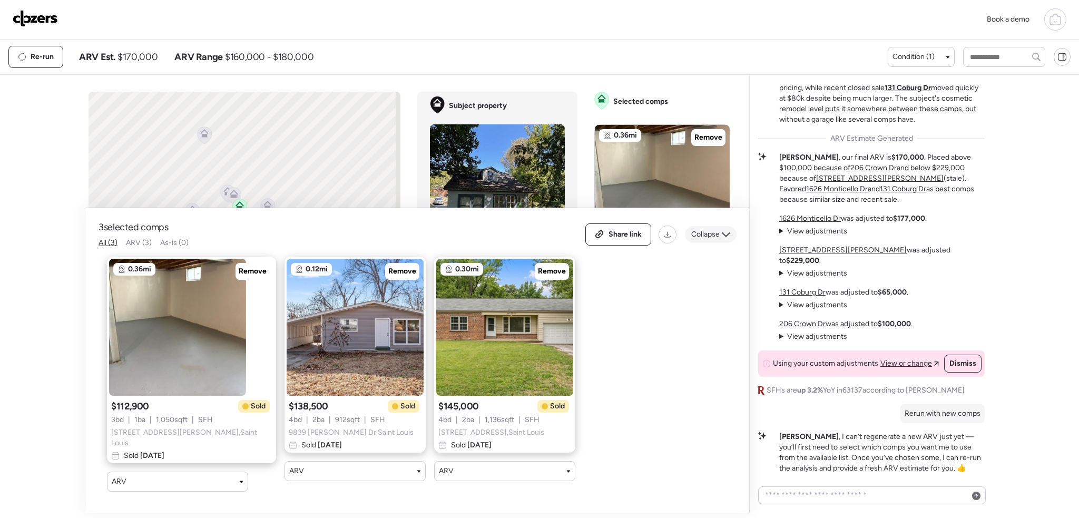
click at [715, 236] on span "Collapse" at bounding box center [705, 234] width 28 height 11
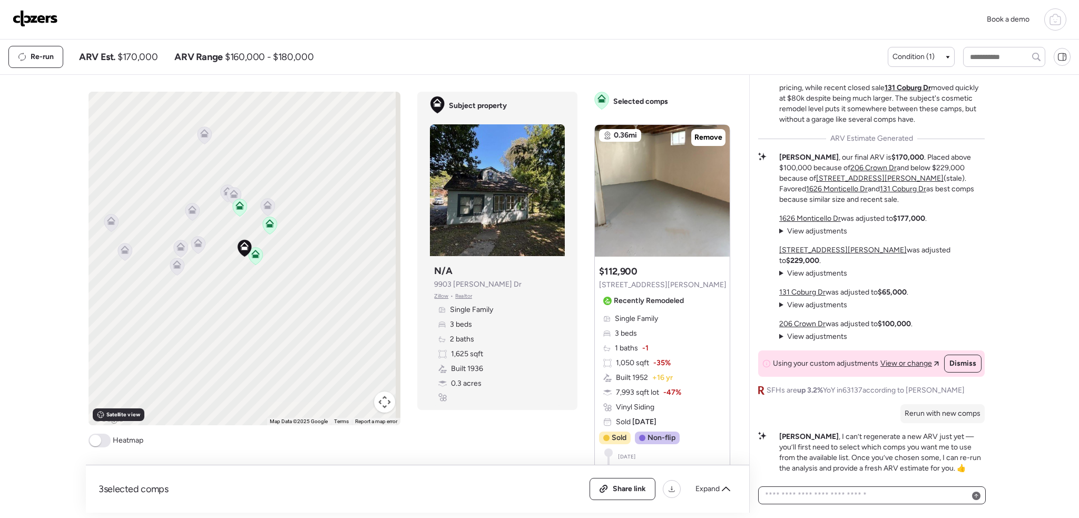
click at [829, 490] on textarea at bounding box center [872, 495] width 218 height 15
type textarea "*****"
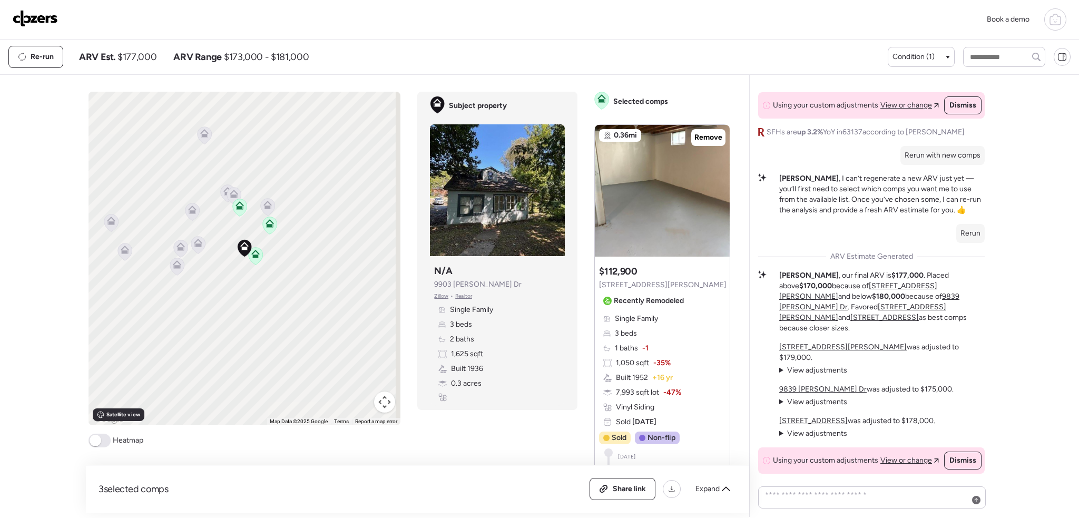
click at [252, 259] on icon at bounding box center [256, 255] width 14 height 17
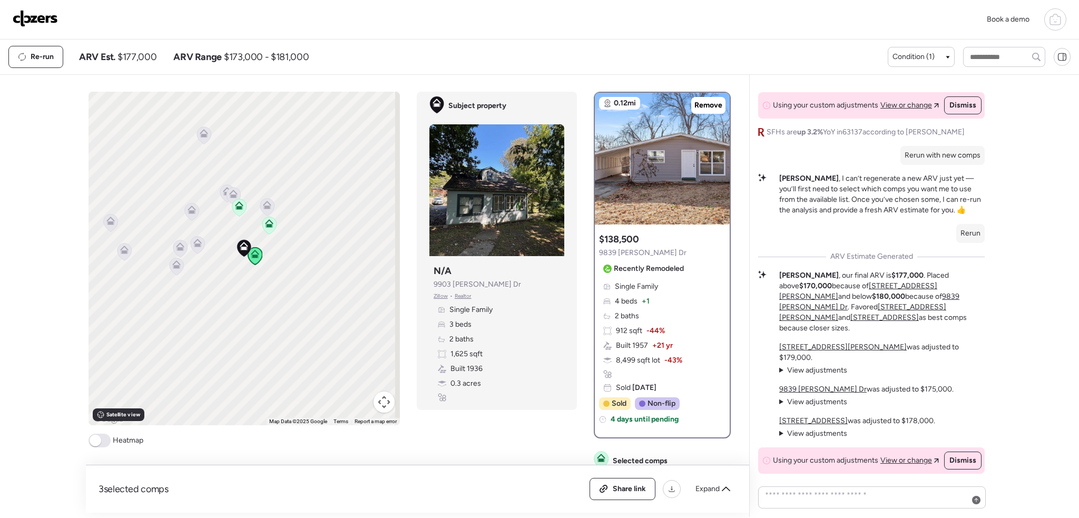
click at [237, 213] on icon at bounding box center [239, 207] width 14 height 17
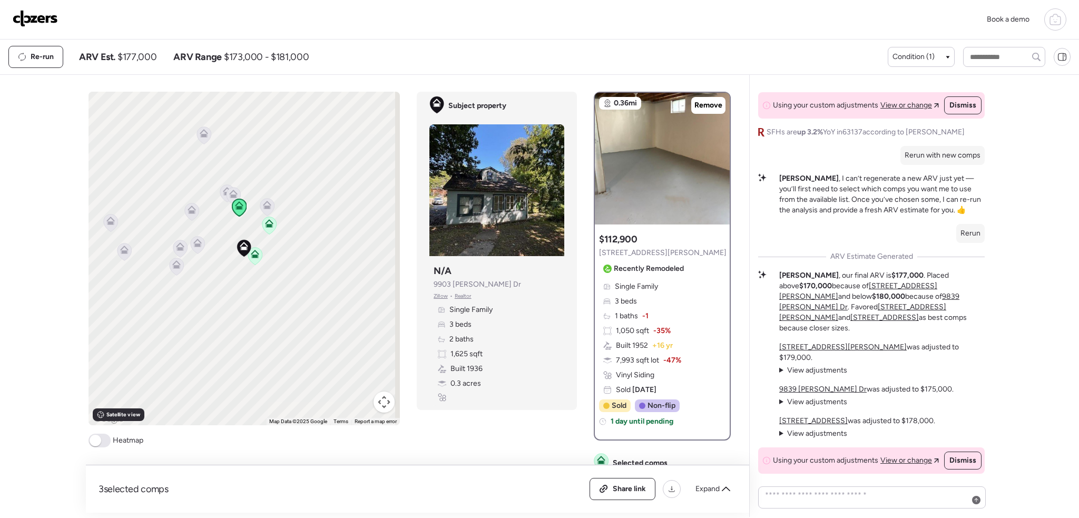
click at [267, 224] on icon at bounding box center [269, 225] width 7 height 3
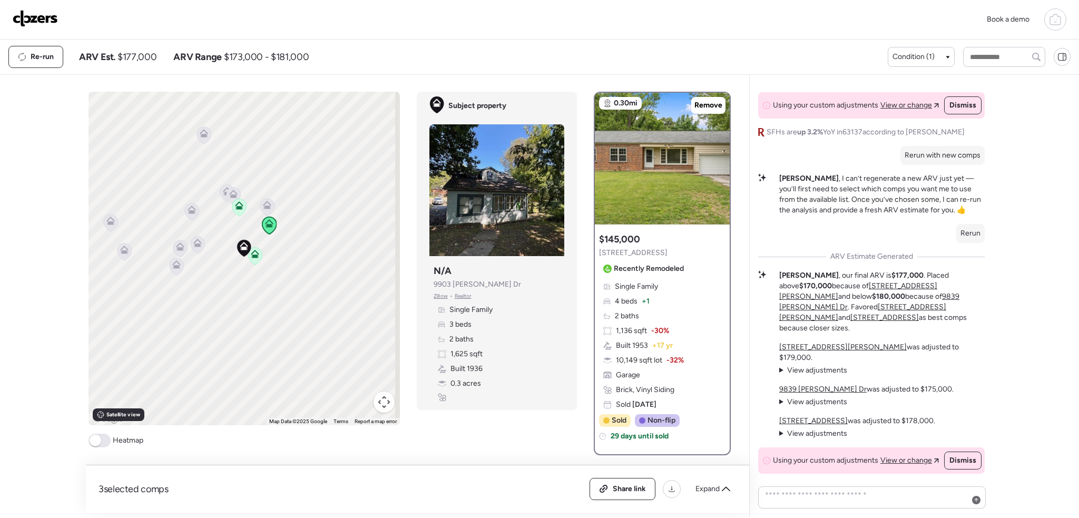
click at [778, 430] on div "Market Tale of Two Tiers This Jeffrey Dr property sits in a split market where …" at bounding box center [871, 98] width 227 height 750
click at [779, 431] on summary "View adjustments Hide adjustments" at bounding box center [813, 433] width 68 height 11
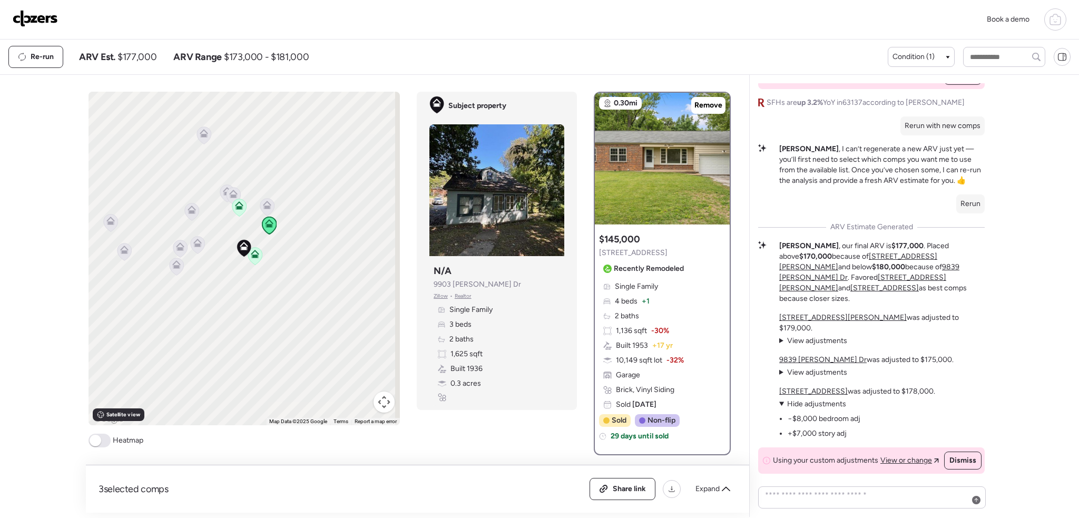
click at [952, 459] on span "Dismiss" at bounding box center [963, 460] width 27 height 11
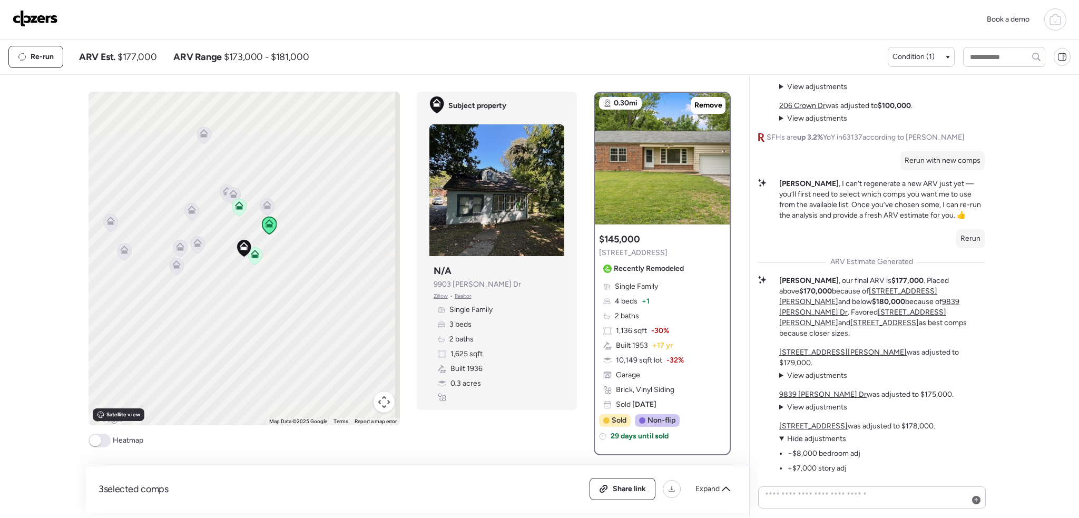
click at [785, 406] on summary "View adjustments Hide adjustments" at bounding box center [813, 407] width 68 height 11
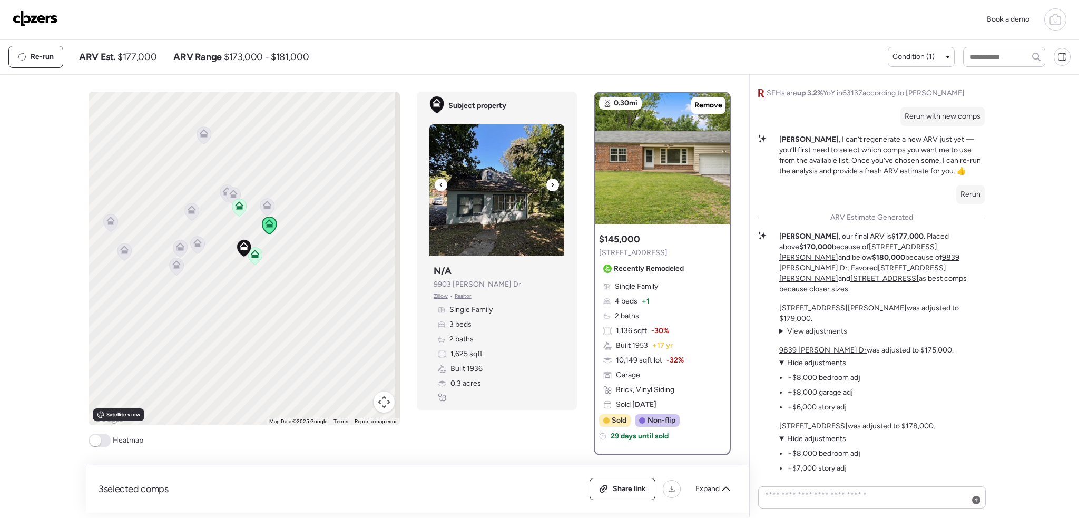
click at [439, 183] on icon at bounding box center [441, 185] width 4 height 13
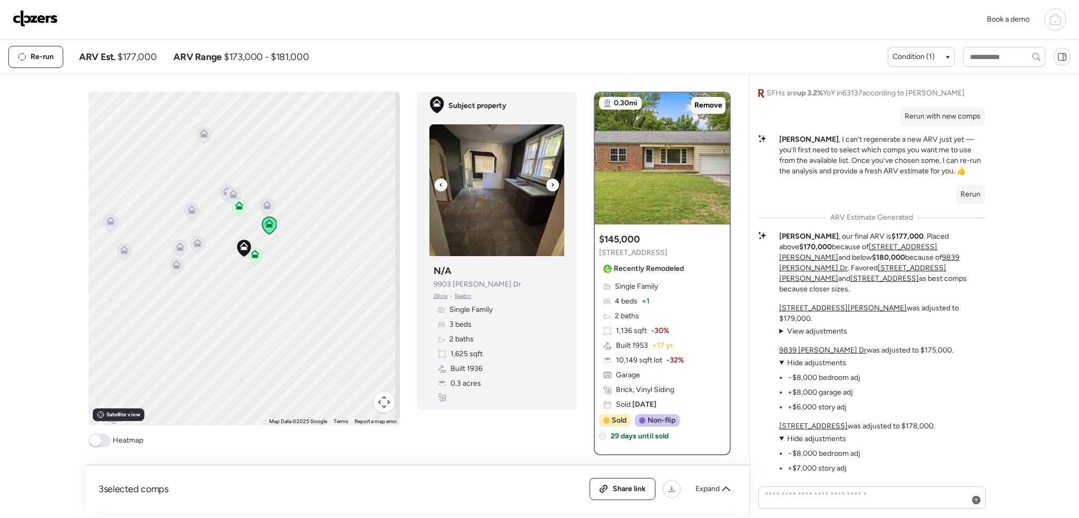
click at [439, 183] on icon at bounding box center [441, 185] width 4 height 13
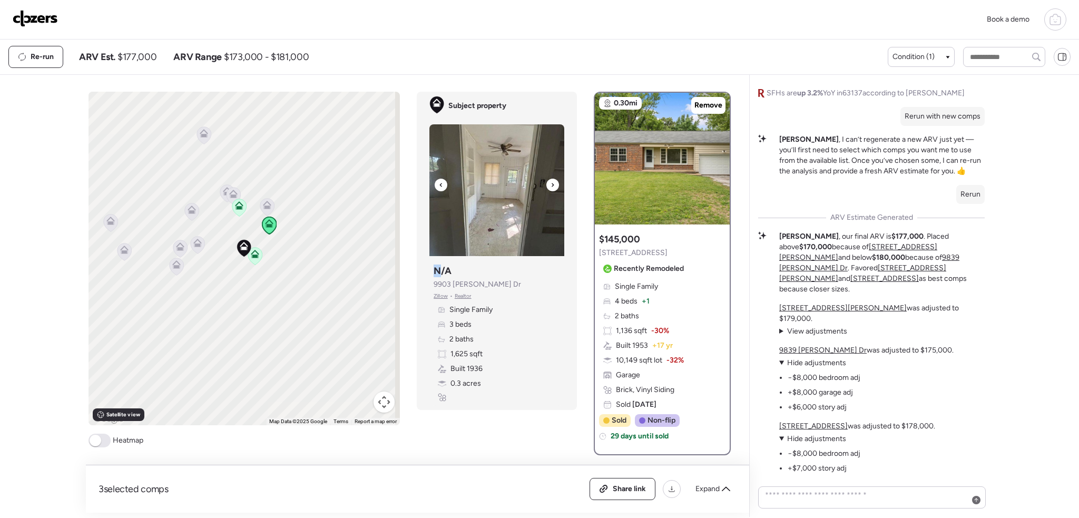
click at [439, 183] on icon at bounding box center [441, 185] width 4 height 13
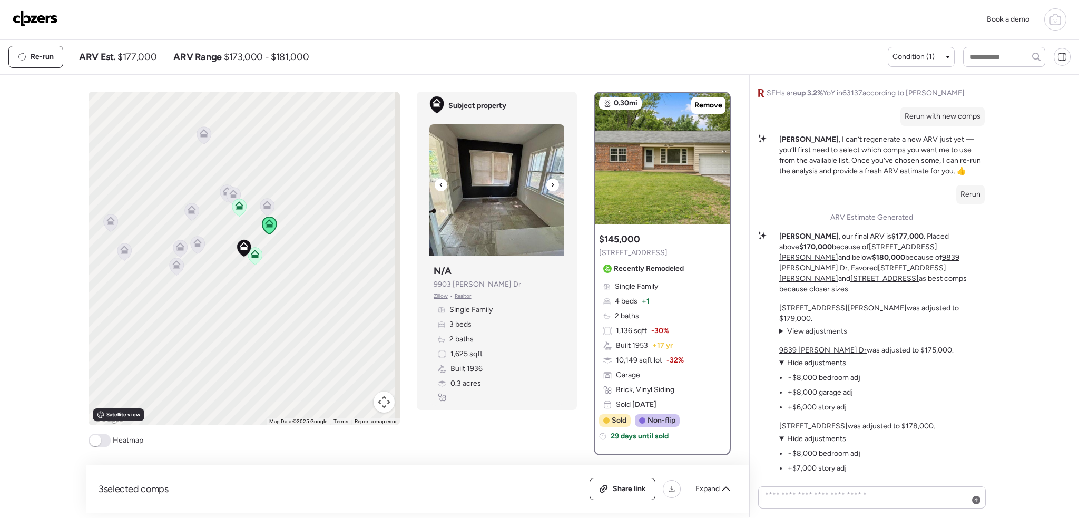
click at [439, 183] on icon at bounding box center [441, 185] width 4 height 13
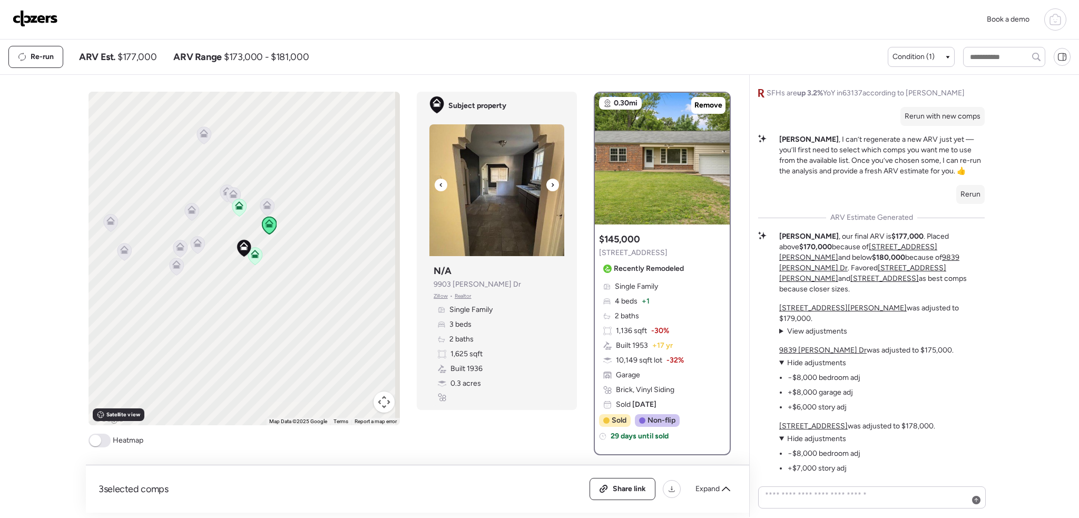
click at [439, 183] on icon at bounding box center [441, 185] width 4 height 13
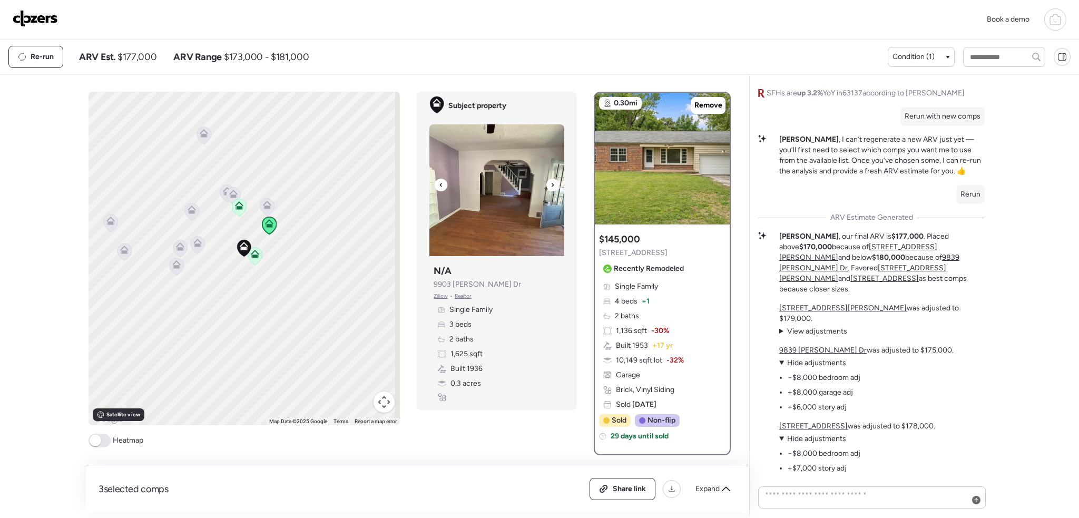
click at [439, 183] on icon at bounding box center [441, 185] width 4 height 13
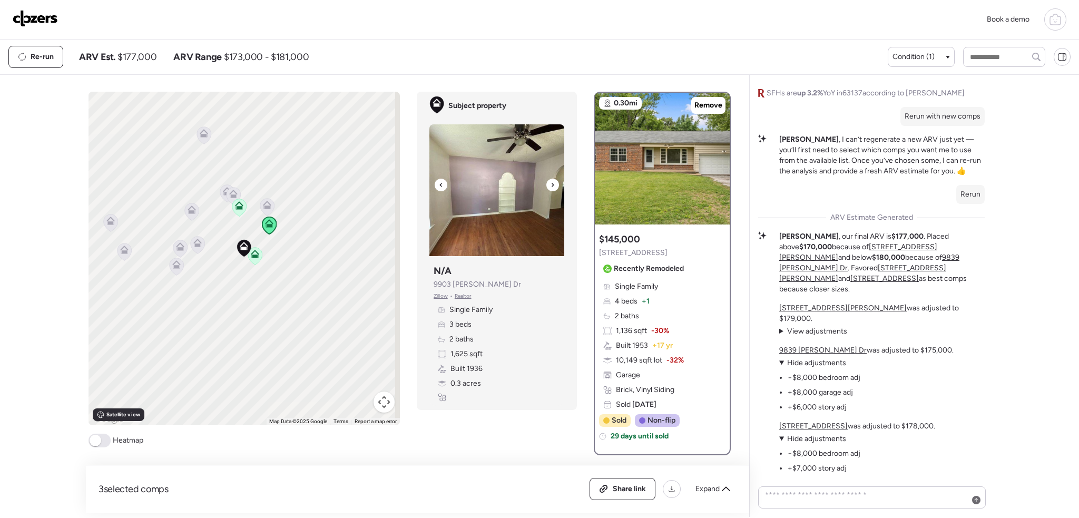
click at [439, 183] on icon at bounding box center [441, 185] width 4 height 13
